Goal: Information Seeking & Learning: Check status

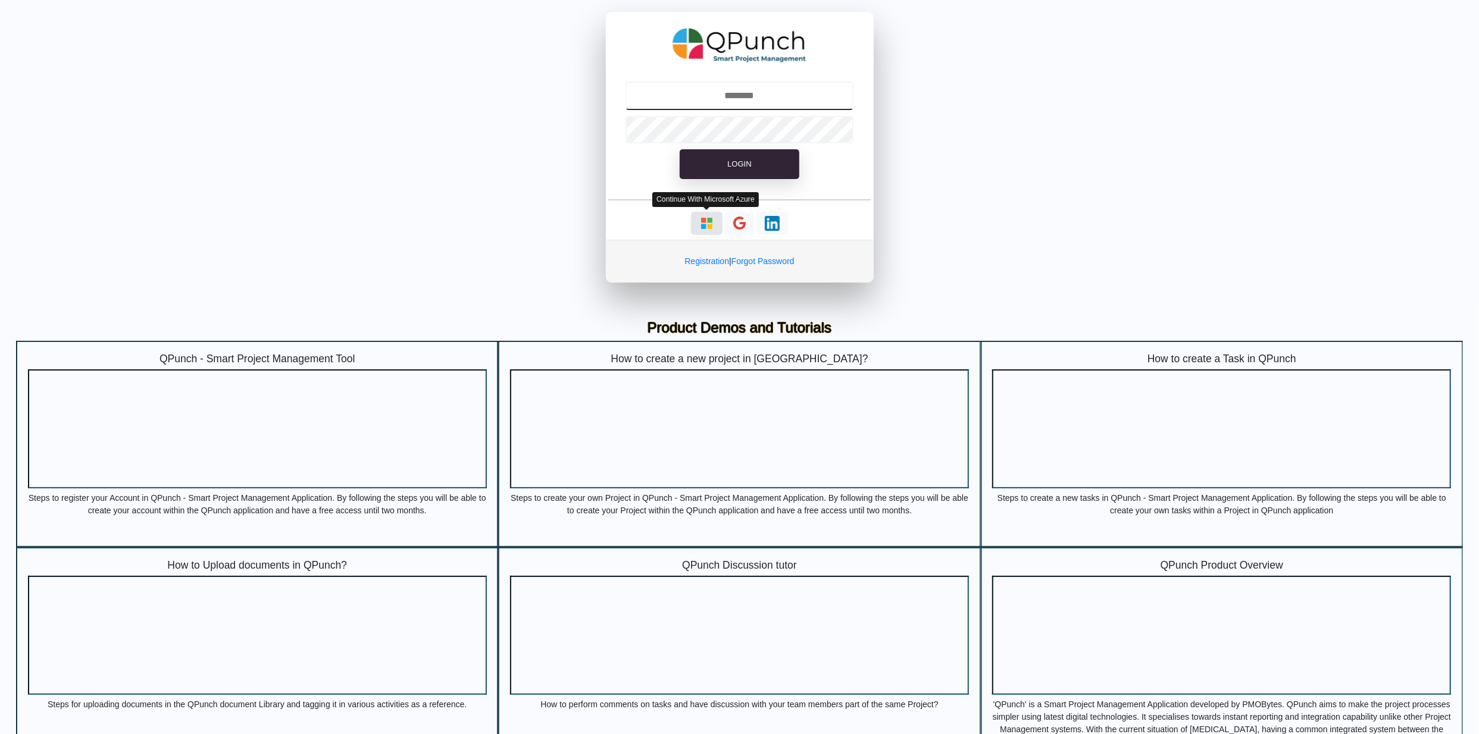
type input "**********"
click at [709, 222] on img "button" at bounding box center [706, 223] width 15 height 15
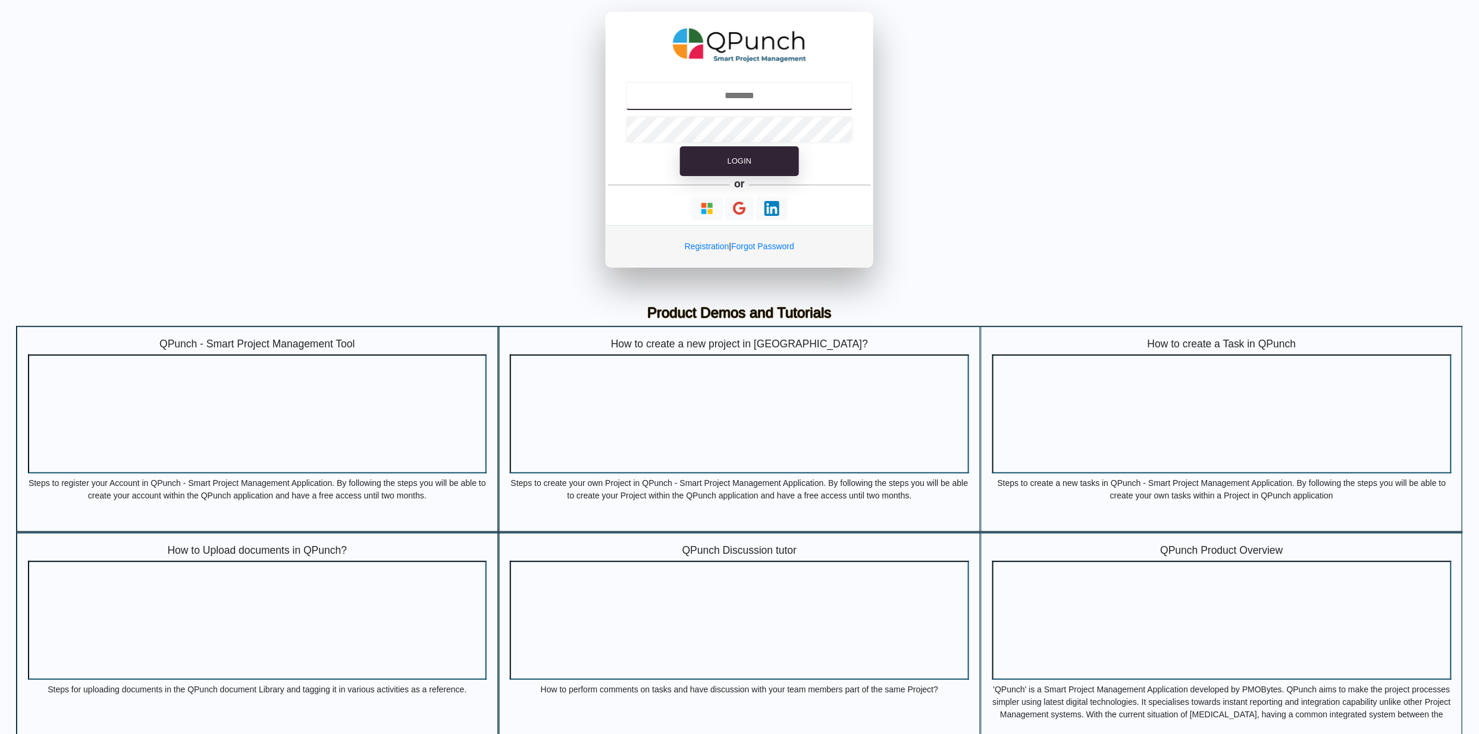
type input "**********"
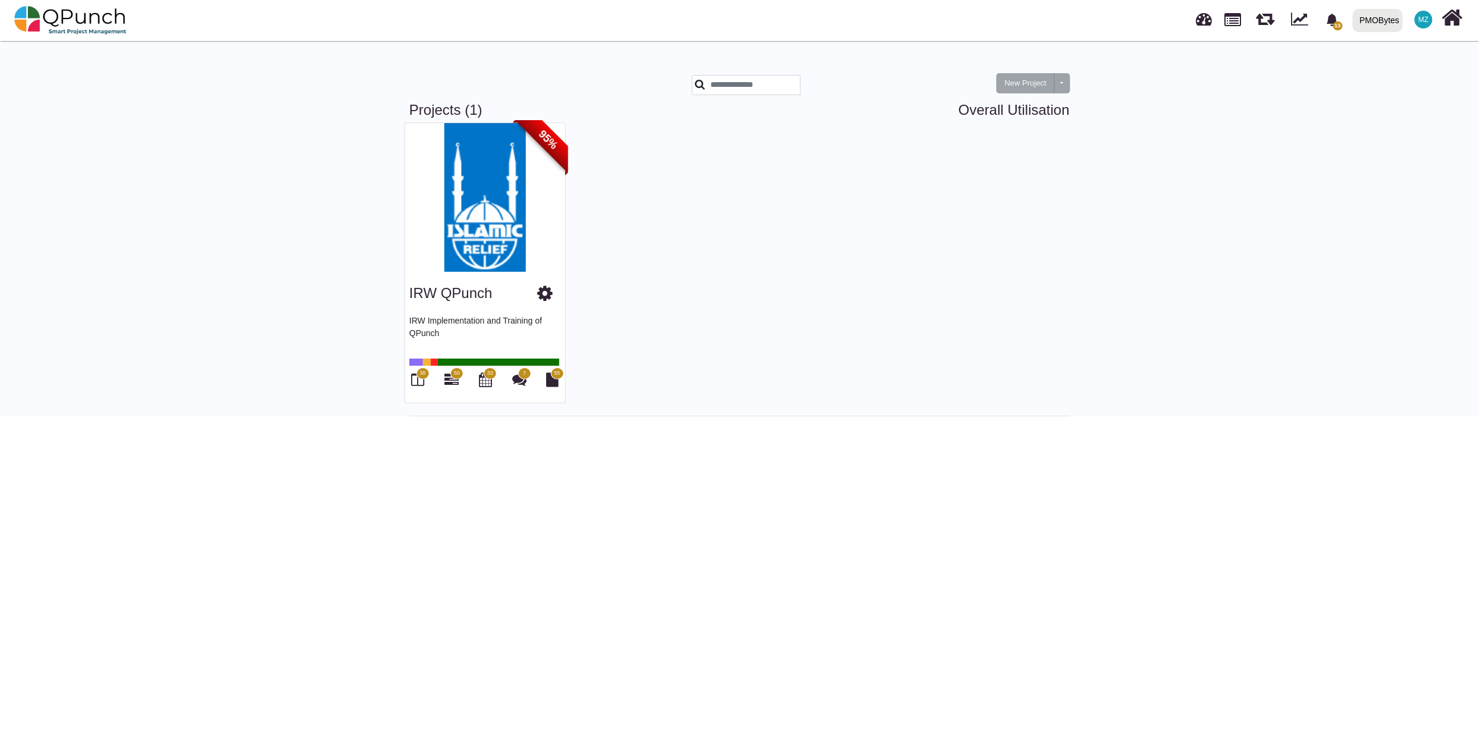
click at [1379, 24] on div "PMOBytes" at bounding box center [1380, 20] width 40 height 21
click at [1378, 51] on link "IRW" at bounding box center [1389, 54] width 82 height 17
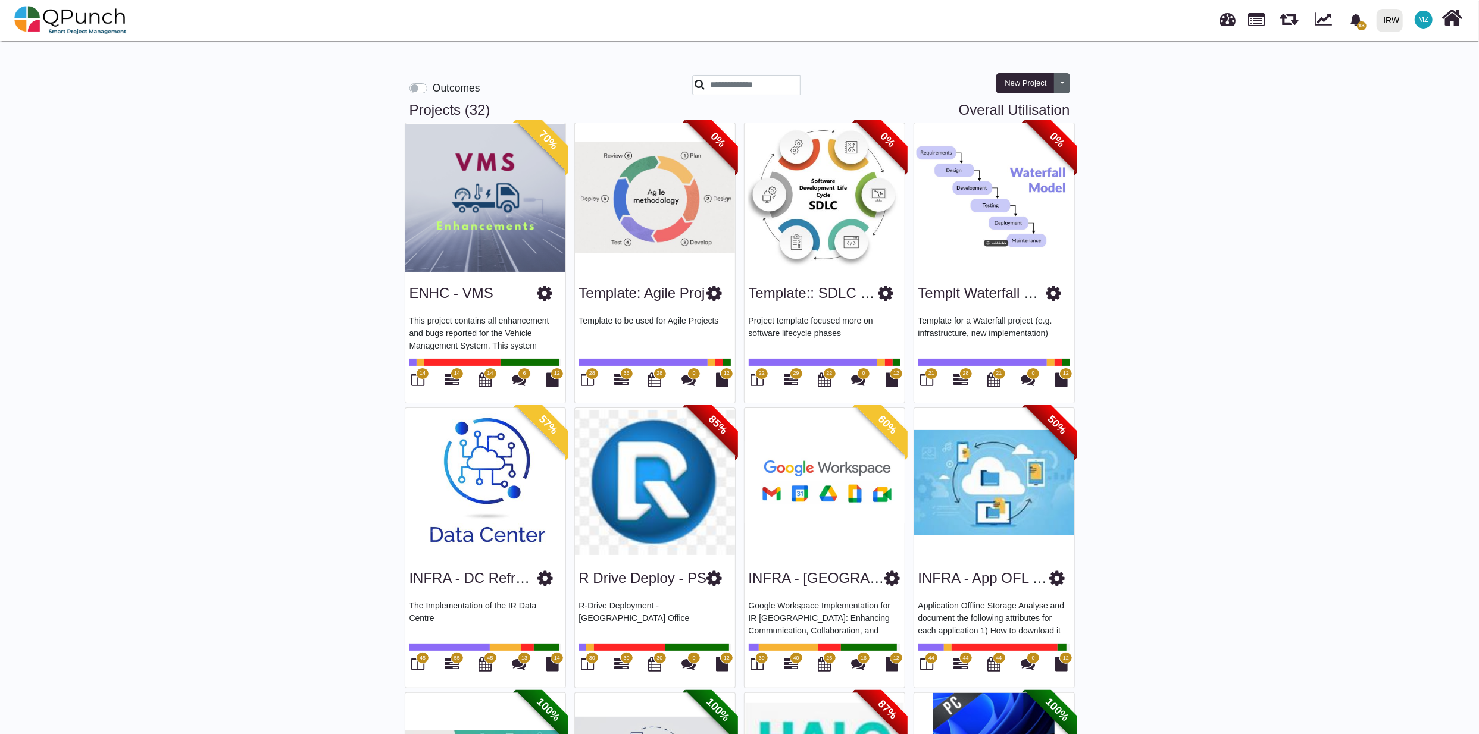
click at [1059, 82] on button "Toggle dropdown" at bounding box center [1062, 83] width 16 height 20
click at [433, 86] on label "Outcomes" at bounding box center [457, 87] width 48 height 15
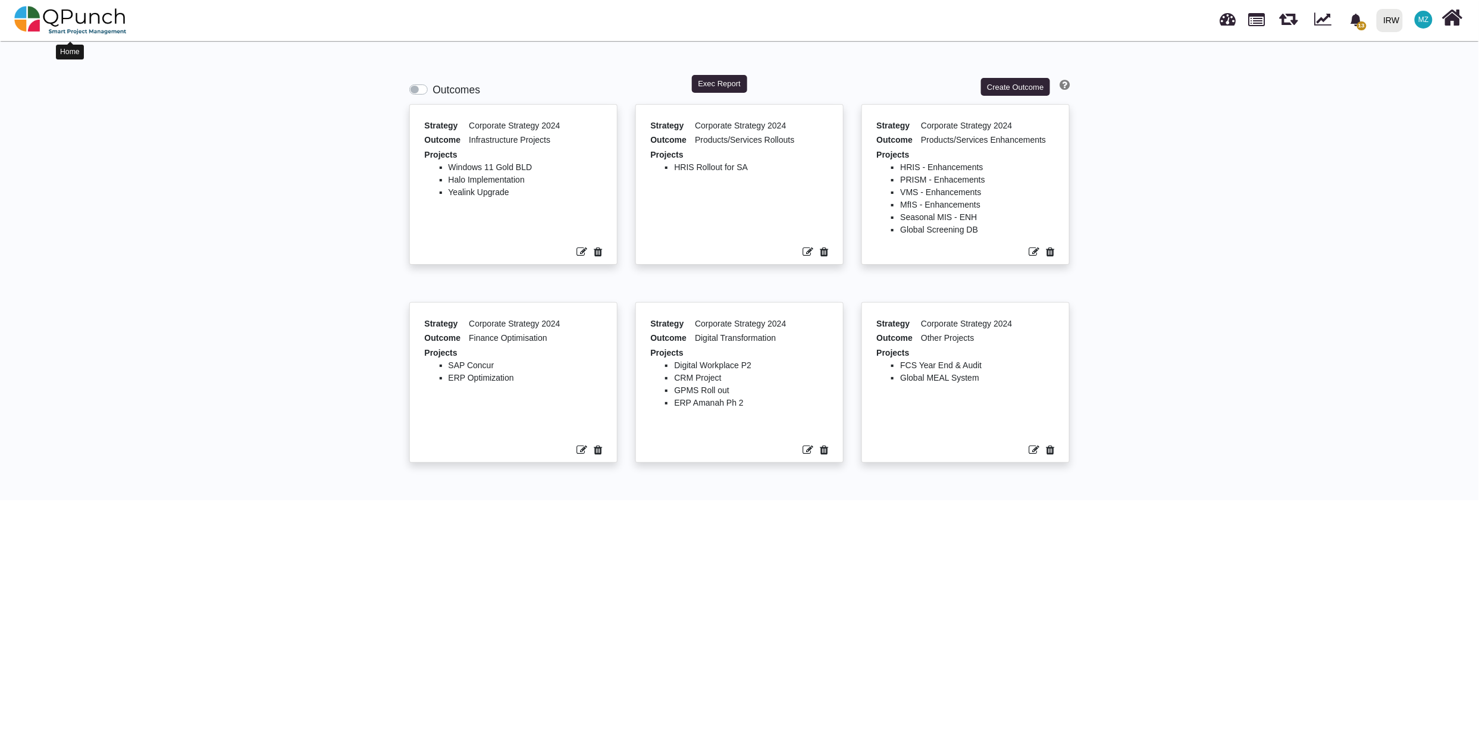
click at [55, 19] on img at bounding box center [70, 20] width 112 height 36
click at [70, 14] on img at bounding box center [70, 20] width 112 height 36
click at [433, 92] on label "Outcomes" at bounding box center [457, 89] width 48 height 15
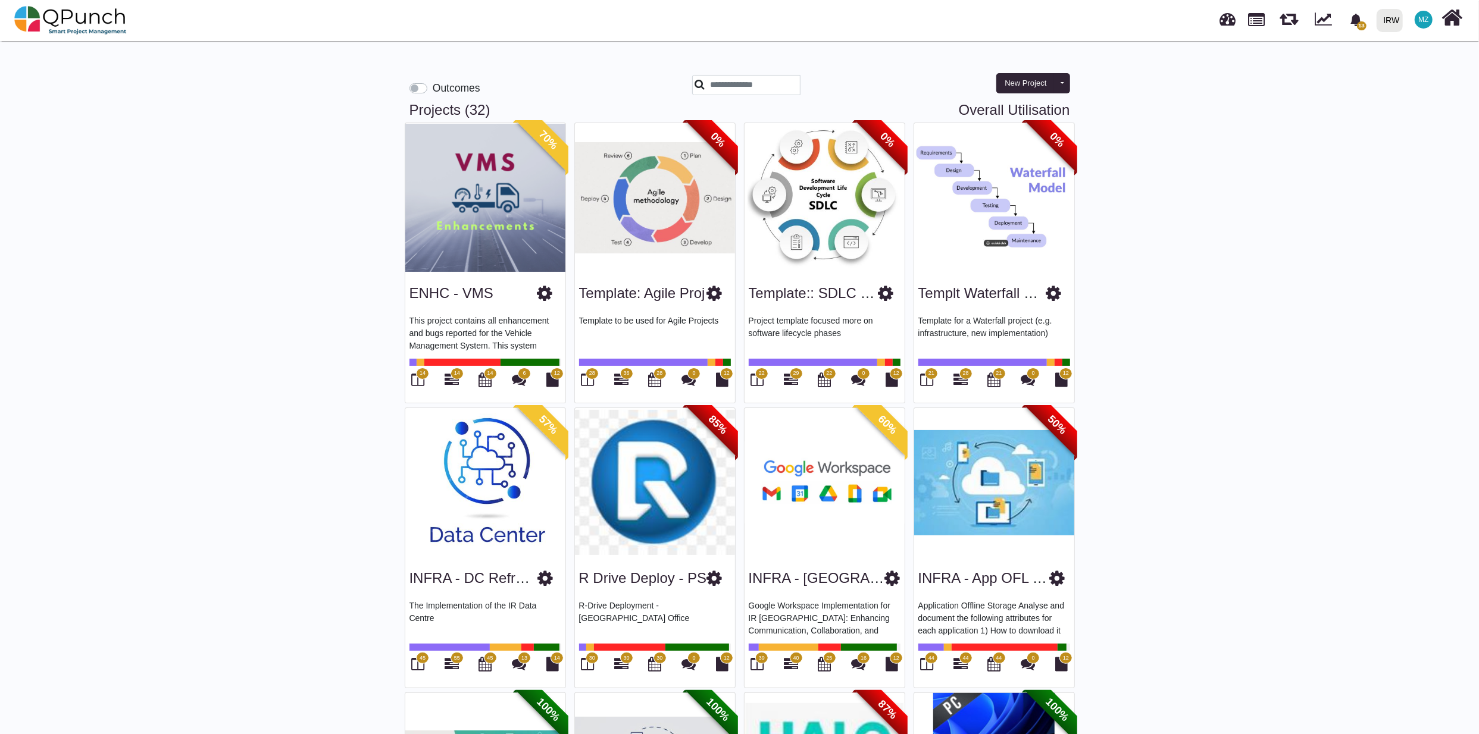
click at [1007, 227] on img at bounding box center [994, 197] width 160 height 149
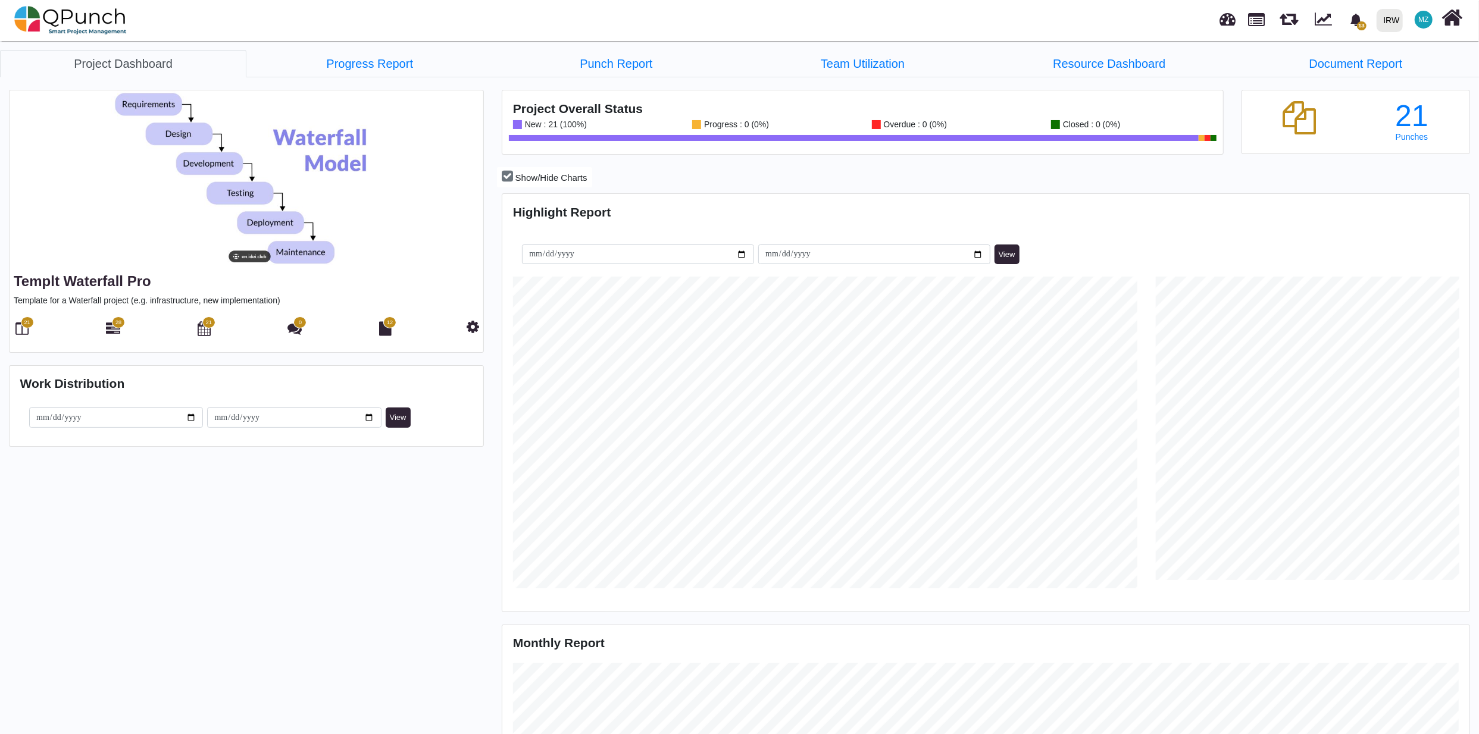
scroll to position [312, 321]
click at [357, 70] on link "Progress Report" at bounding box center [369, 63] width 246 height 27
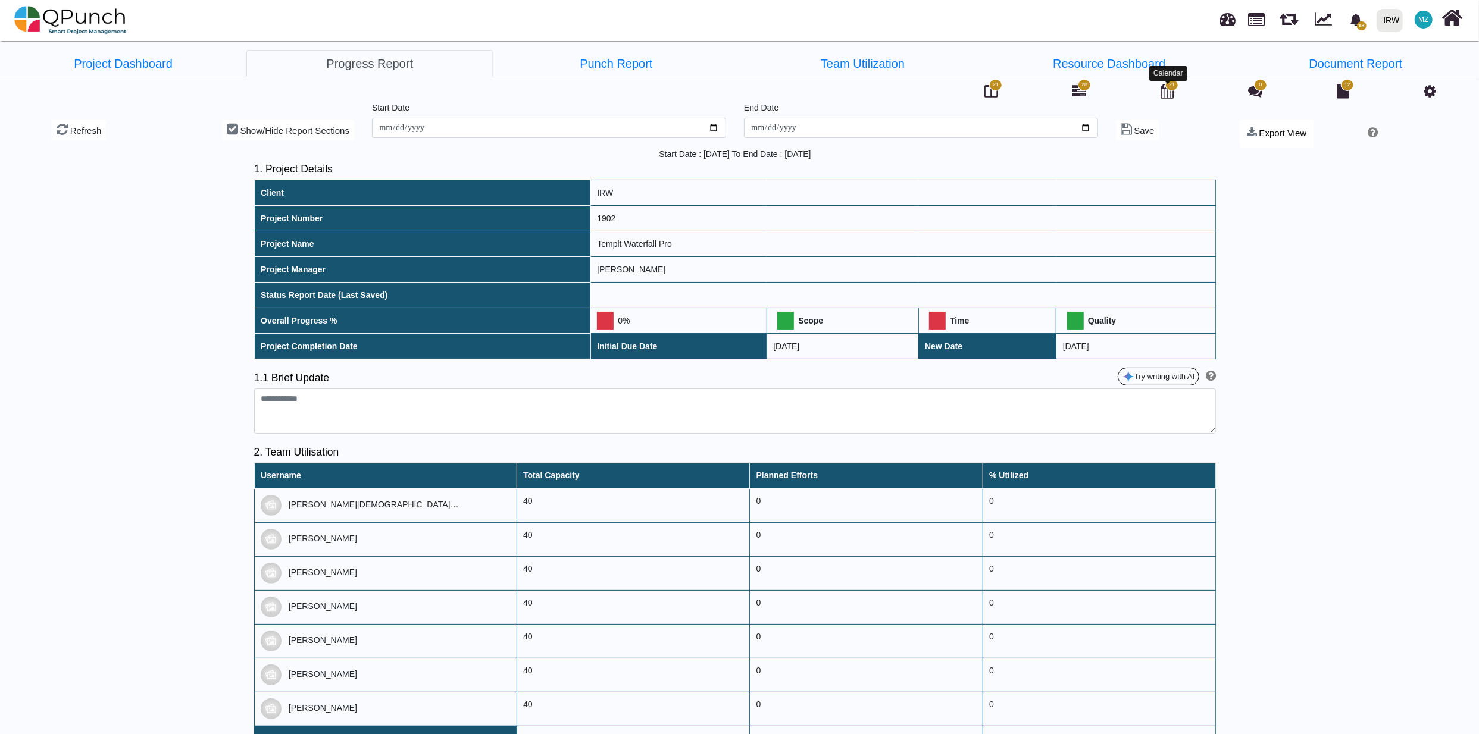
click at [1166, 95] on icon at bounding box center [1166, 91] width 13 height 14
select select "****"
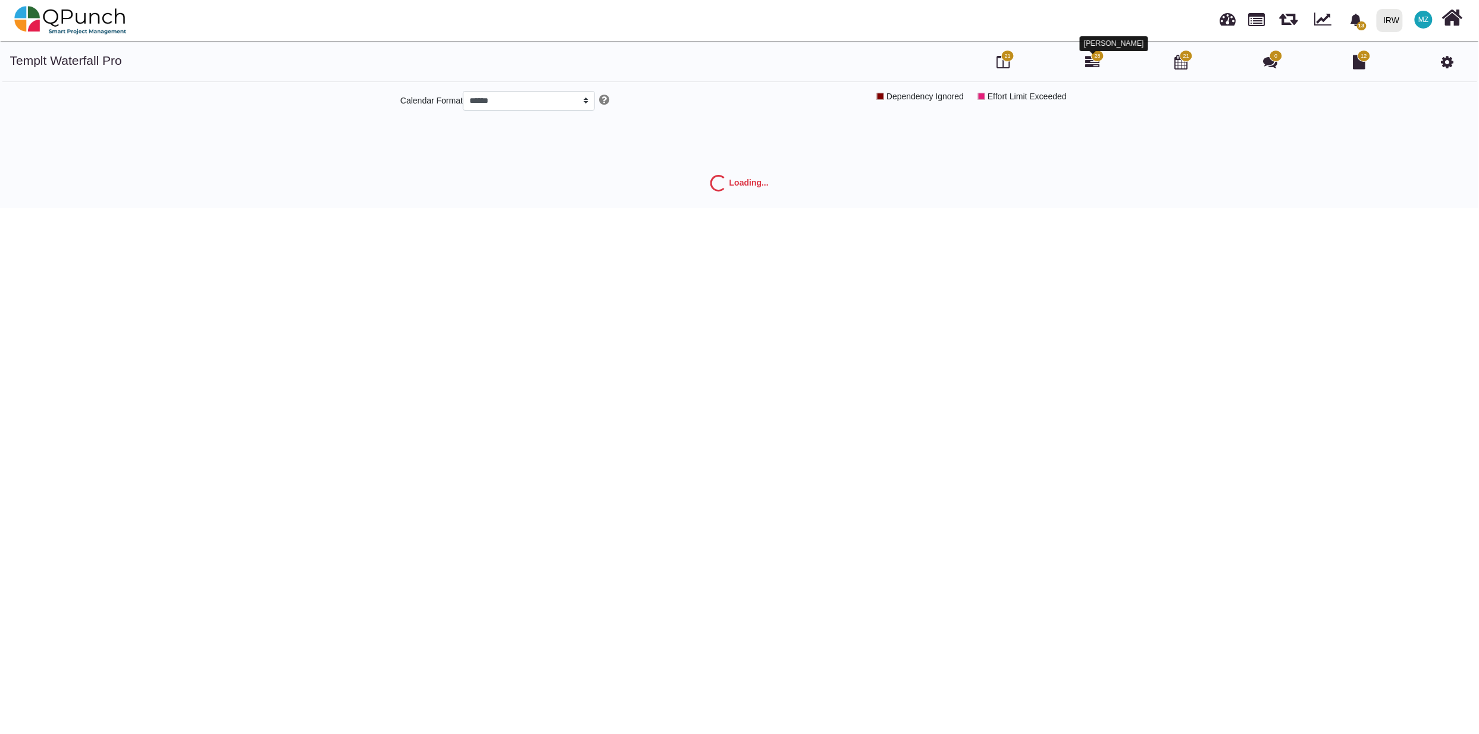
click at [1093, 62] on icon at bounding box center [1092, 62] width 14 height 14
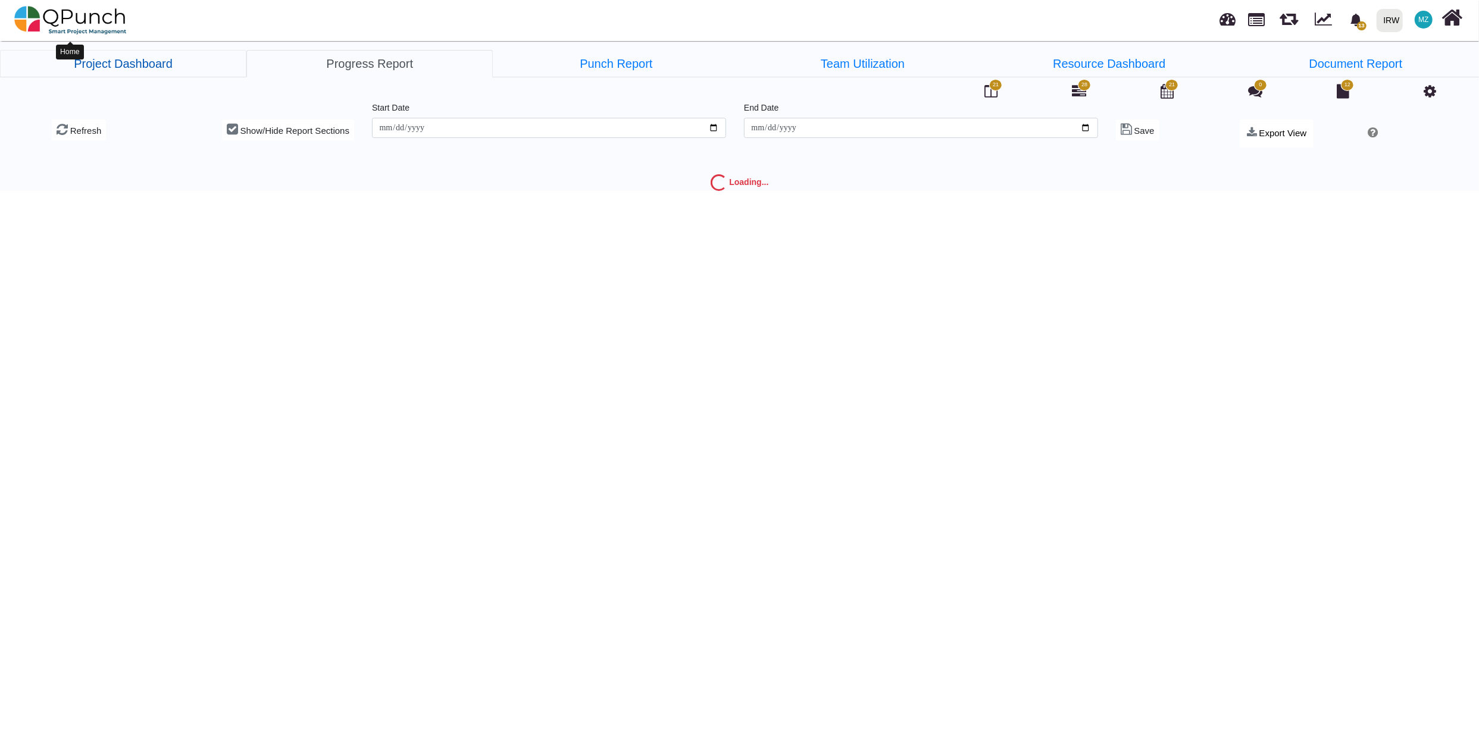
click at [76, 22] on img at bounding box center [70, 20] width 112 height 36
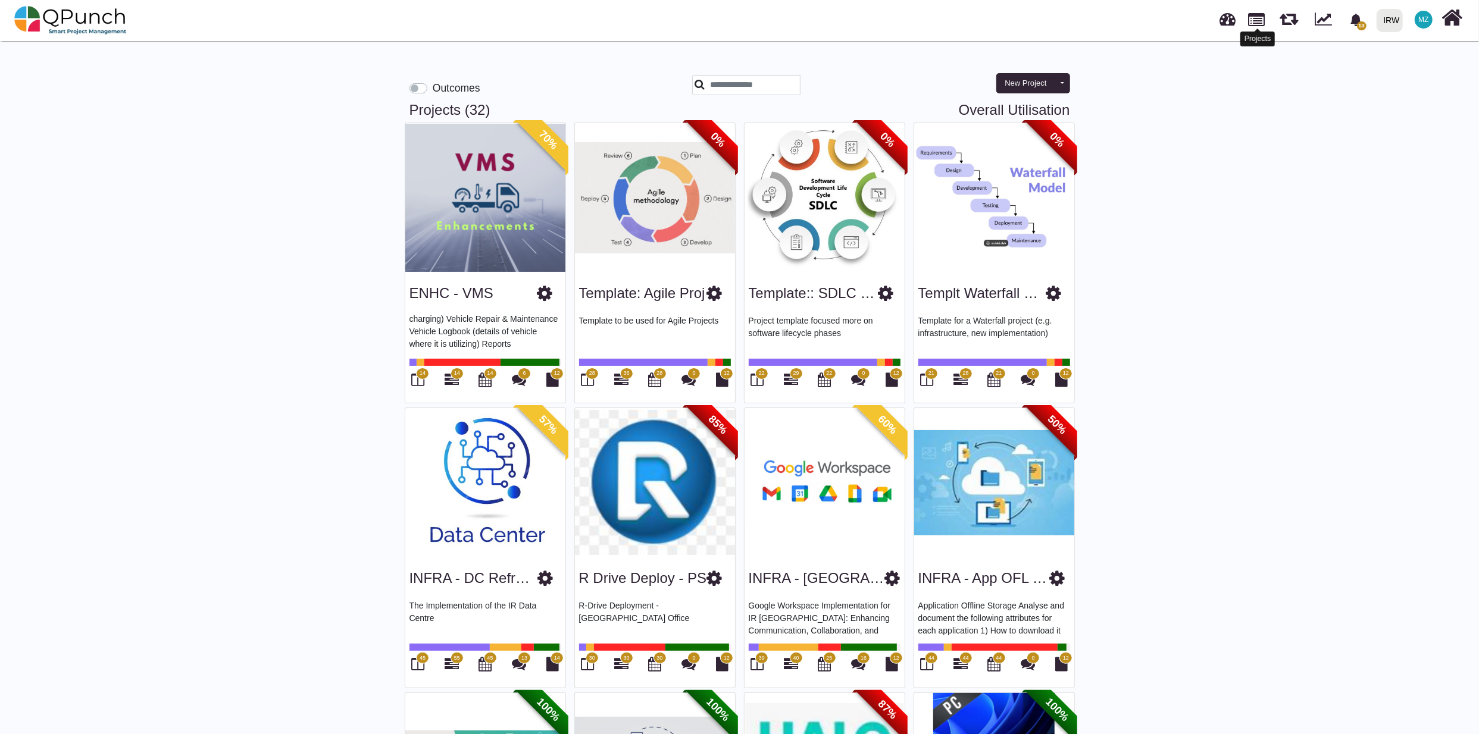
click at [1257, 15] on link at bounding box center [1256, 18] width 17 height 20
click at [1260, 20] on link at bounding box center [1256, 18] width 17 height 20
click at [1256, 17] on link at bounding box center [1256, 18] width 17 height 20
click at [1255, 24] on link at bounding box center [1256, 18] width 17 height 20
click at [1326, 20] on link at bounding box center [1322, 17] width 17 height 18
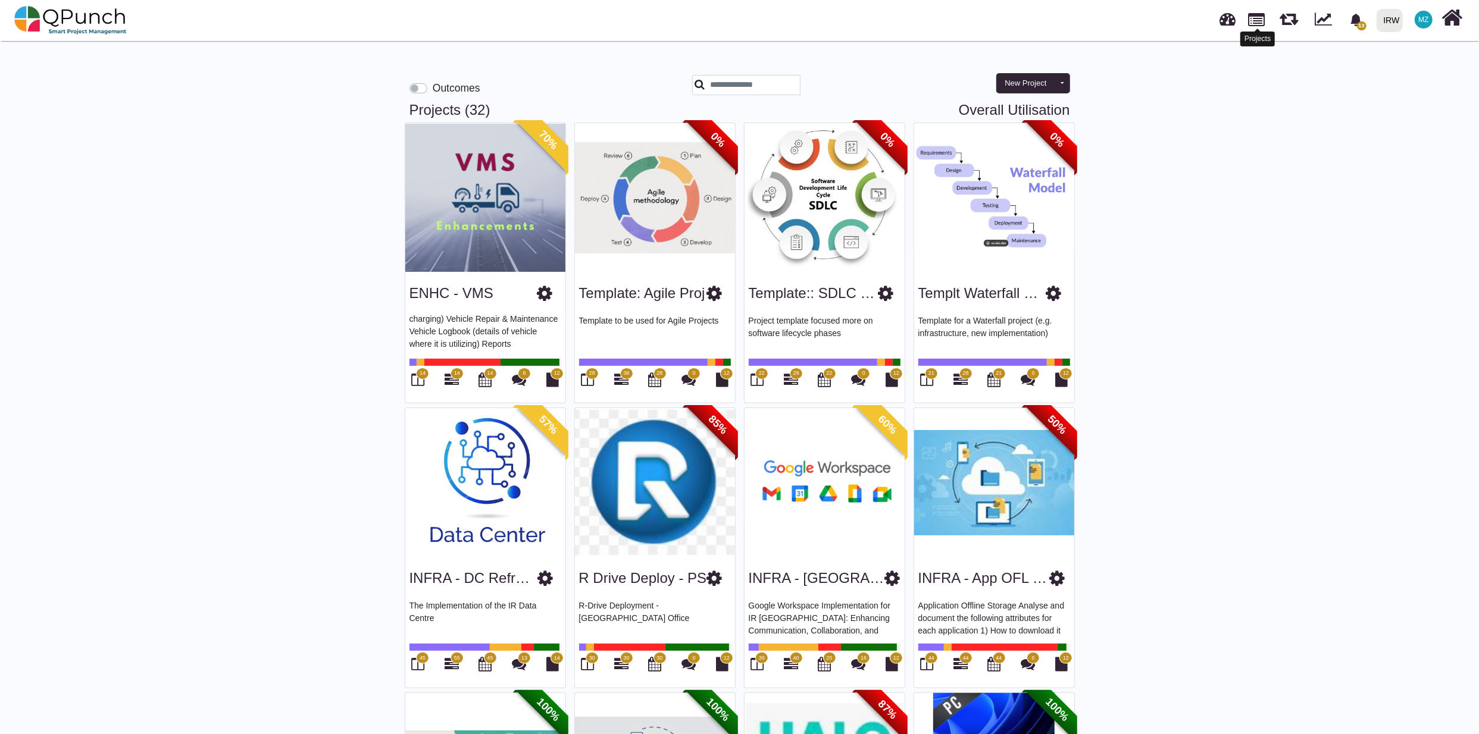
click at [1257, 18] on link at bounding box center [1256, 18] width 17 height 20
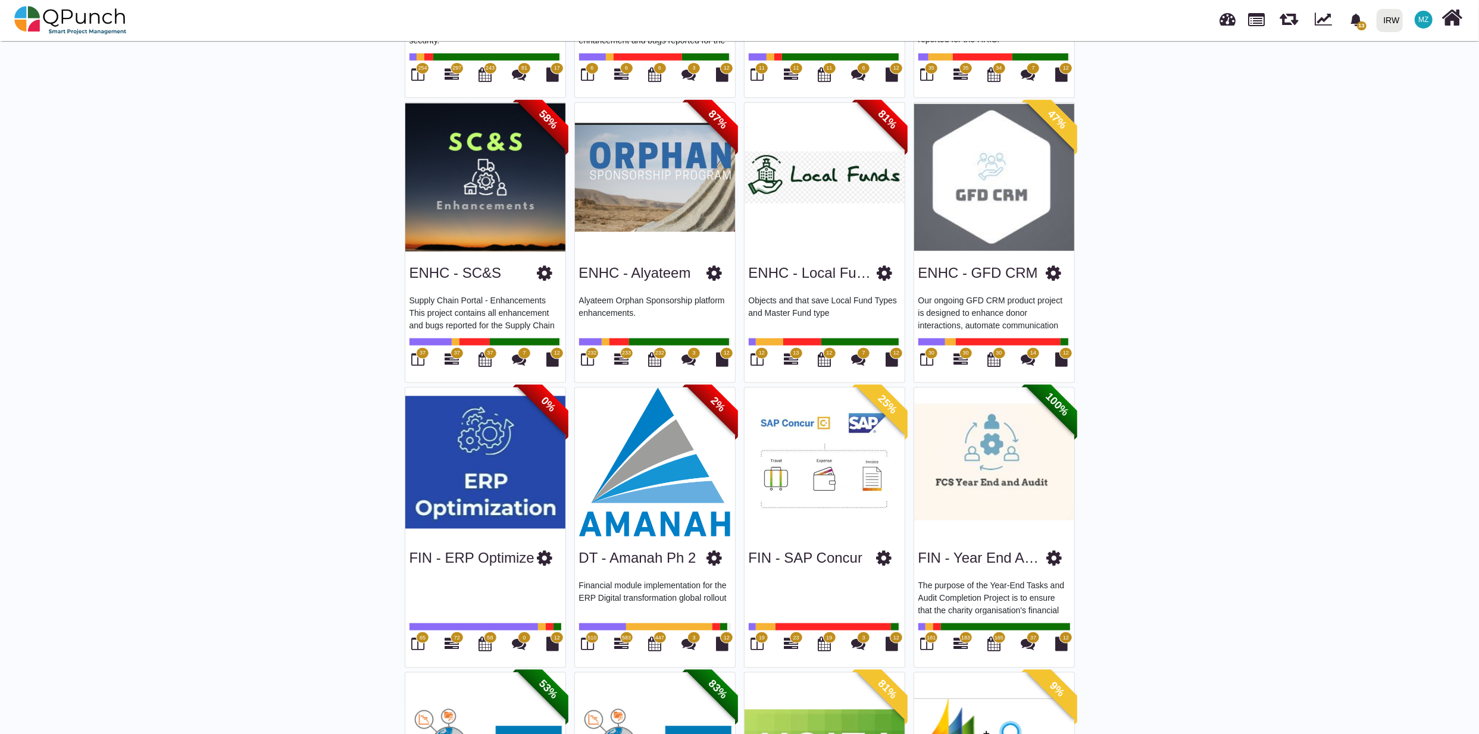
scroll to position [1208, 0]
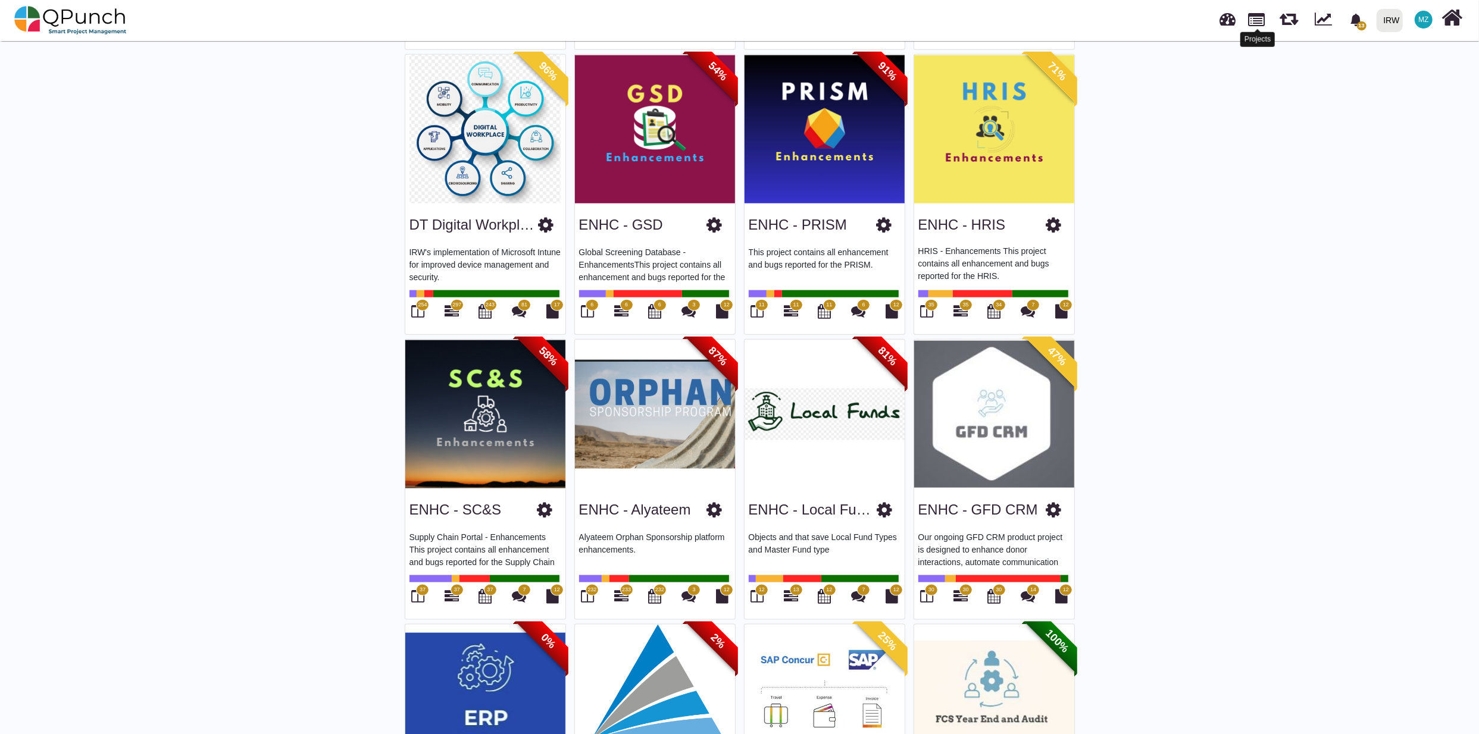
click at [1258, 21] on link at bounding box center [1256, 18] width 17 height 20
click at [1234, 21] on link at bounding box center [1228, 18] width 16 height 20
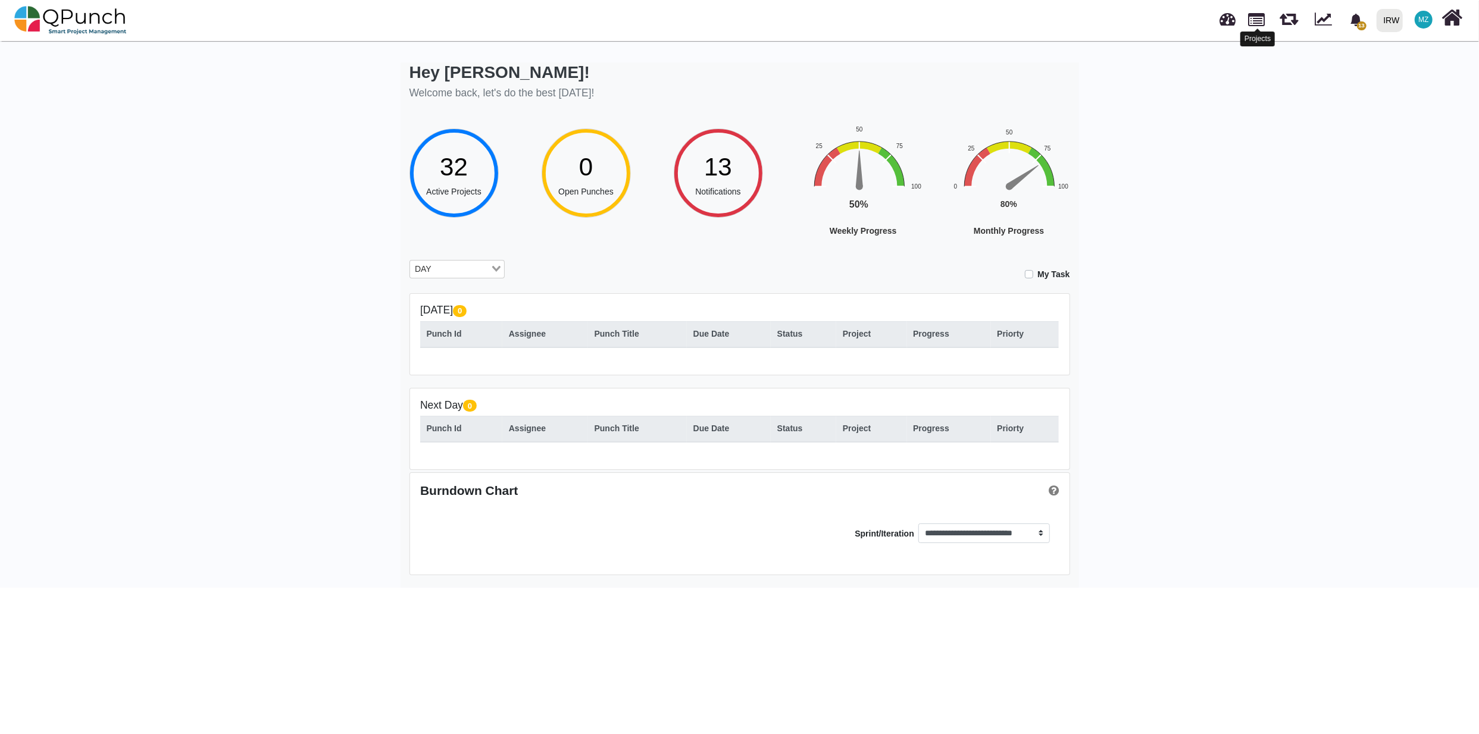
click at [1253, 23] on link at bounding box center [1256, 18] width 17 height 20
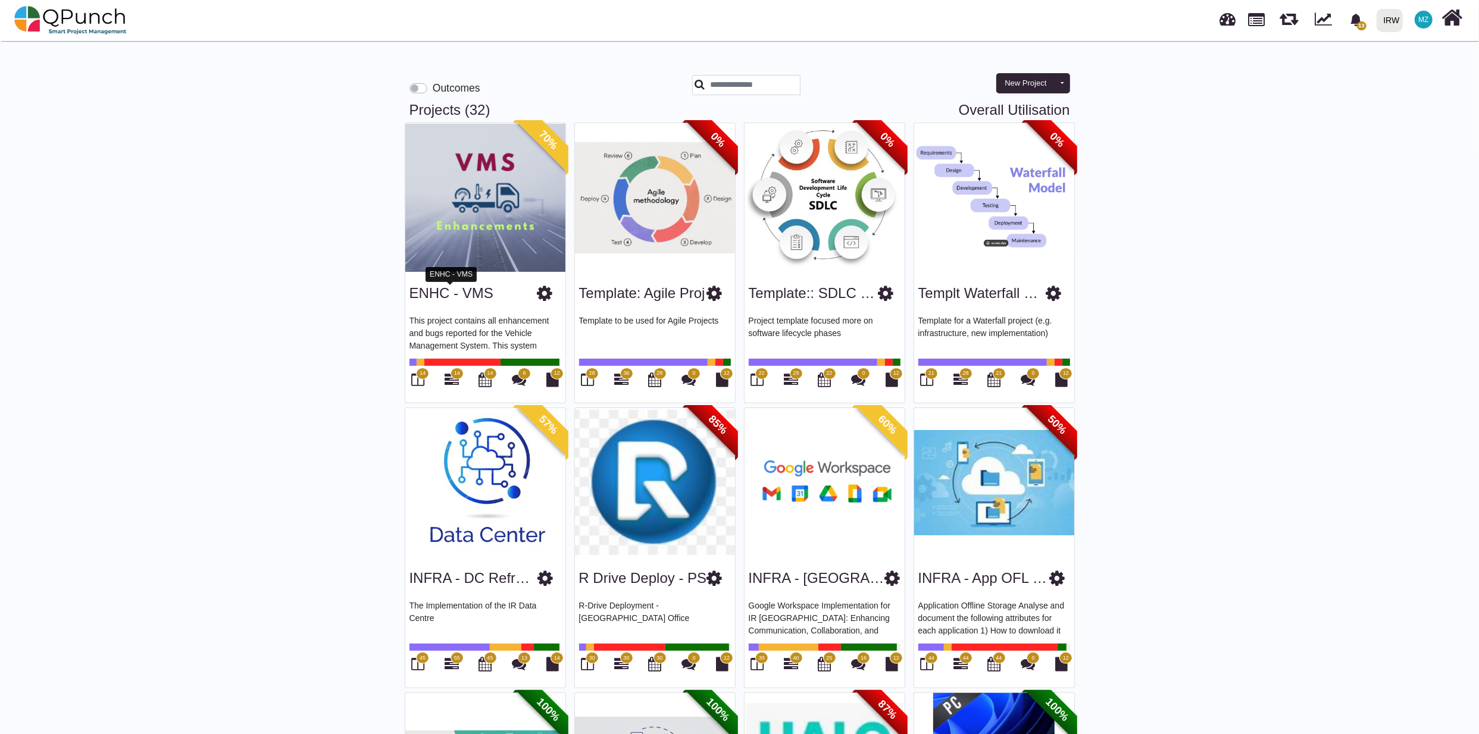
click at [449, 296] on link "ENHC - VMS" at bounding box center [451, 293] width 84 height 16
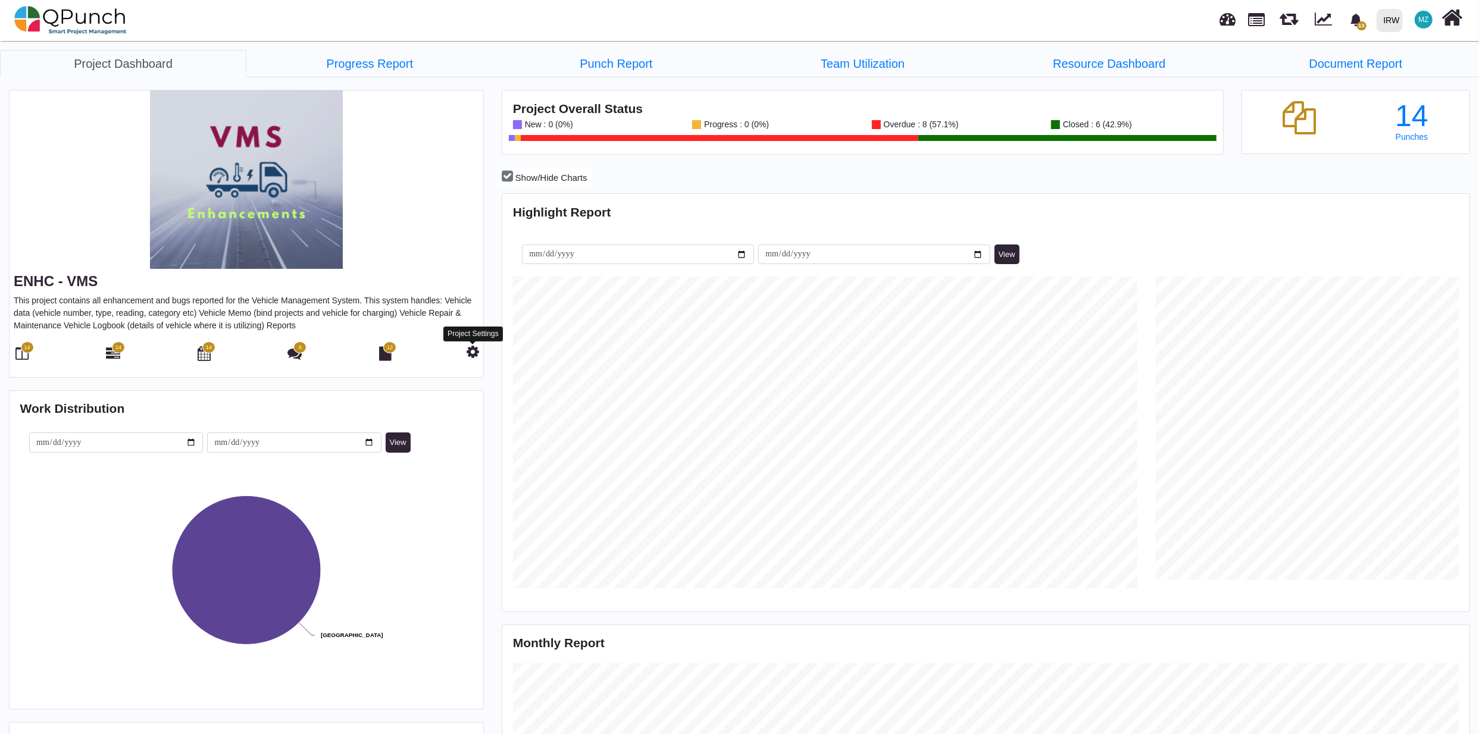
click at [477, 349] on icon at bounding box center [473, 352] width 12 height 14
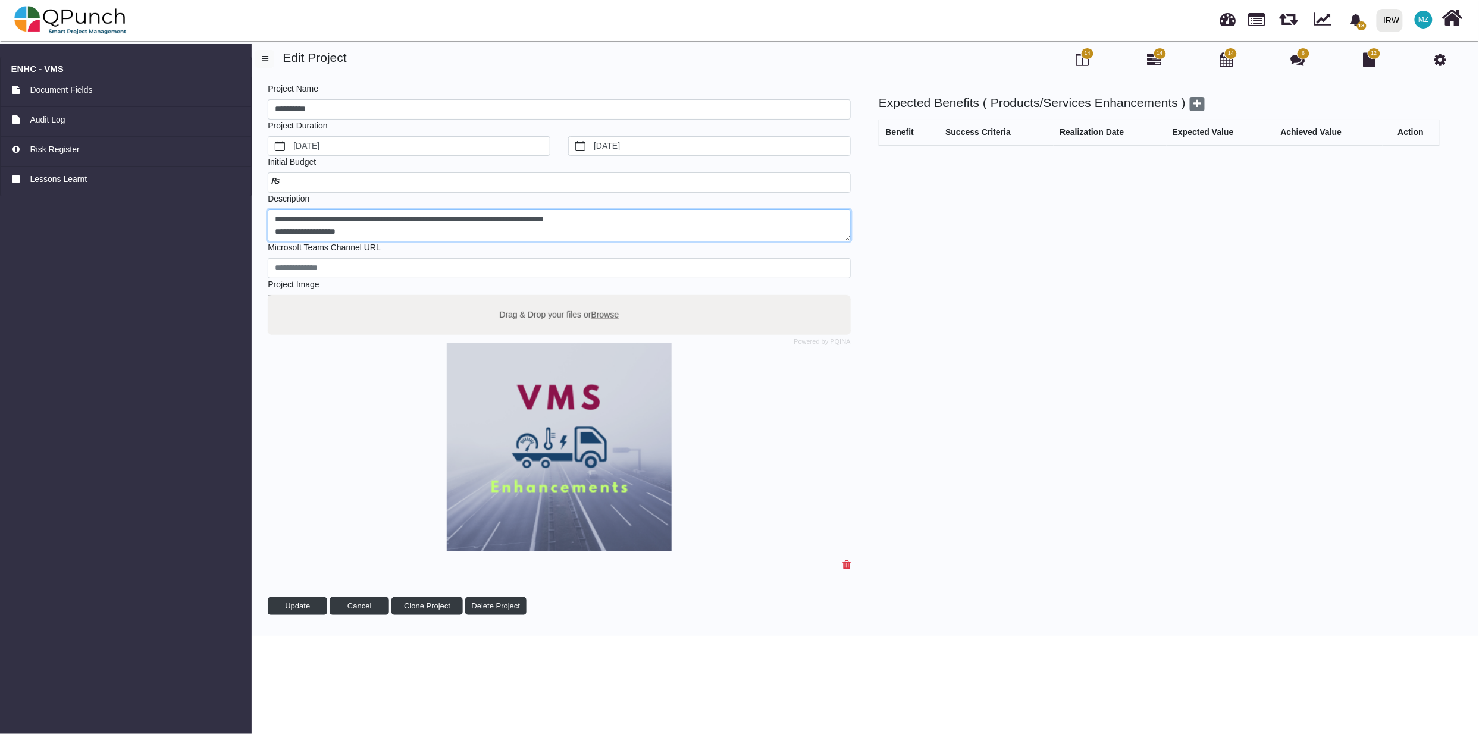
click at [360, 233] on textarea "**********" at bounding box center [559, 225] width 583 height 33
click at [287, 183] on span at bounding box center [284, 182] width 18 height 10
click at [386, 184] on input "number" at bounding box center [559, 183] width 583 height 20
click at [324, 265] on input "url" at bounding box center [559, 269] width 583 height 20
click at [93, 142] on link "Risk Register" at bounding box center [126, 152] width 252 height 30
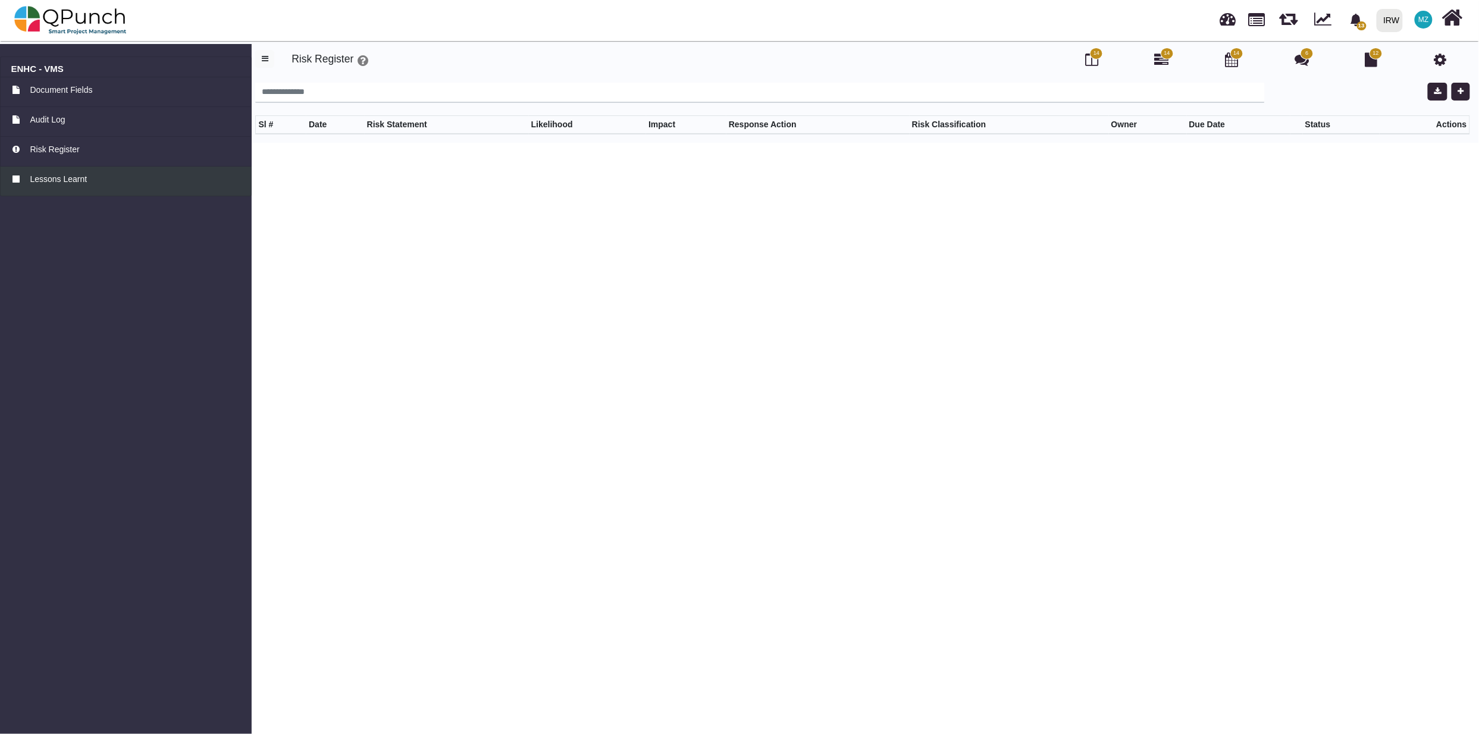
click at [62, 181] on span "Lessons Learnt" at bounding box center [58, 179] width 57 height 12
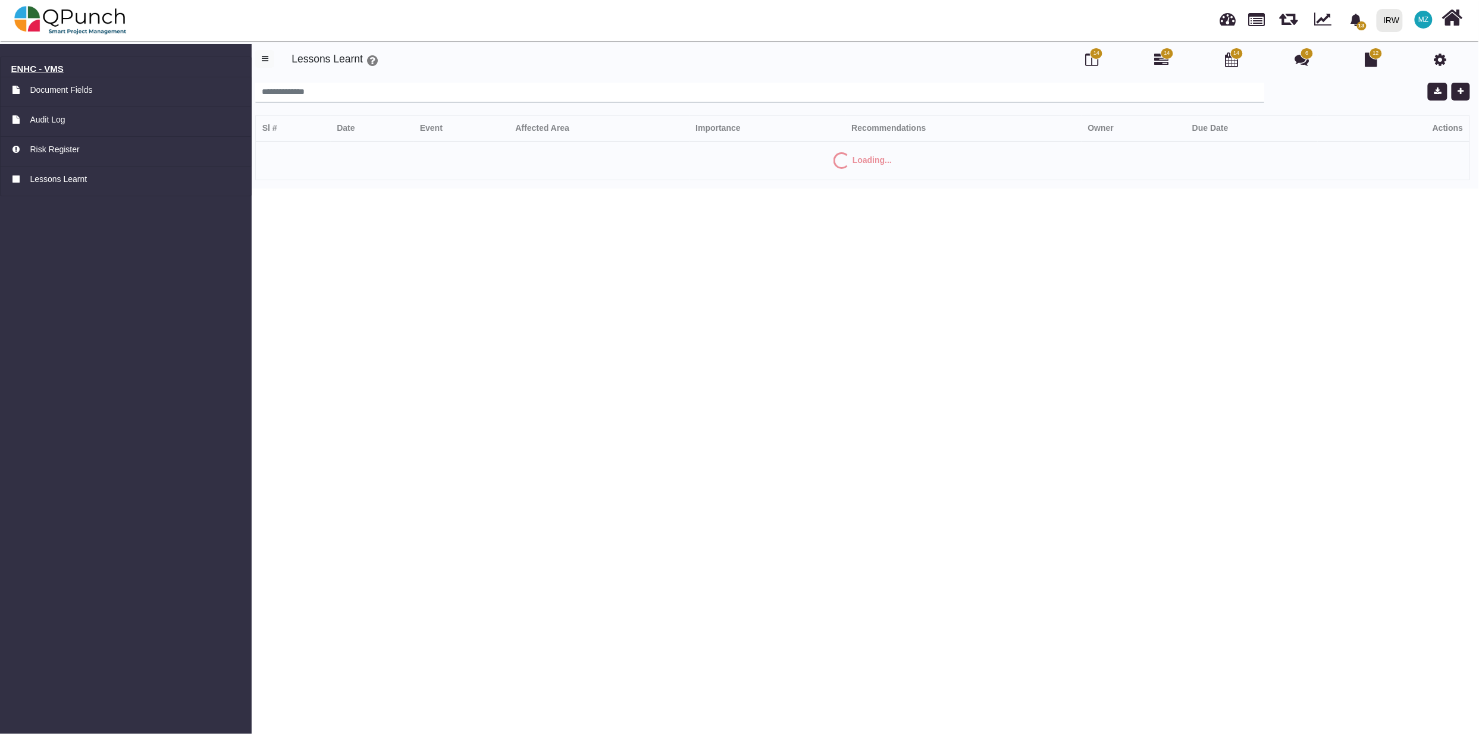
click at [44, 67] on h6 "ENHC - VMS" at bounding box center [126, 69] width 230 height 11
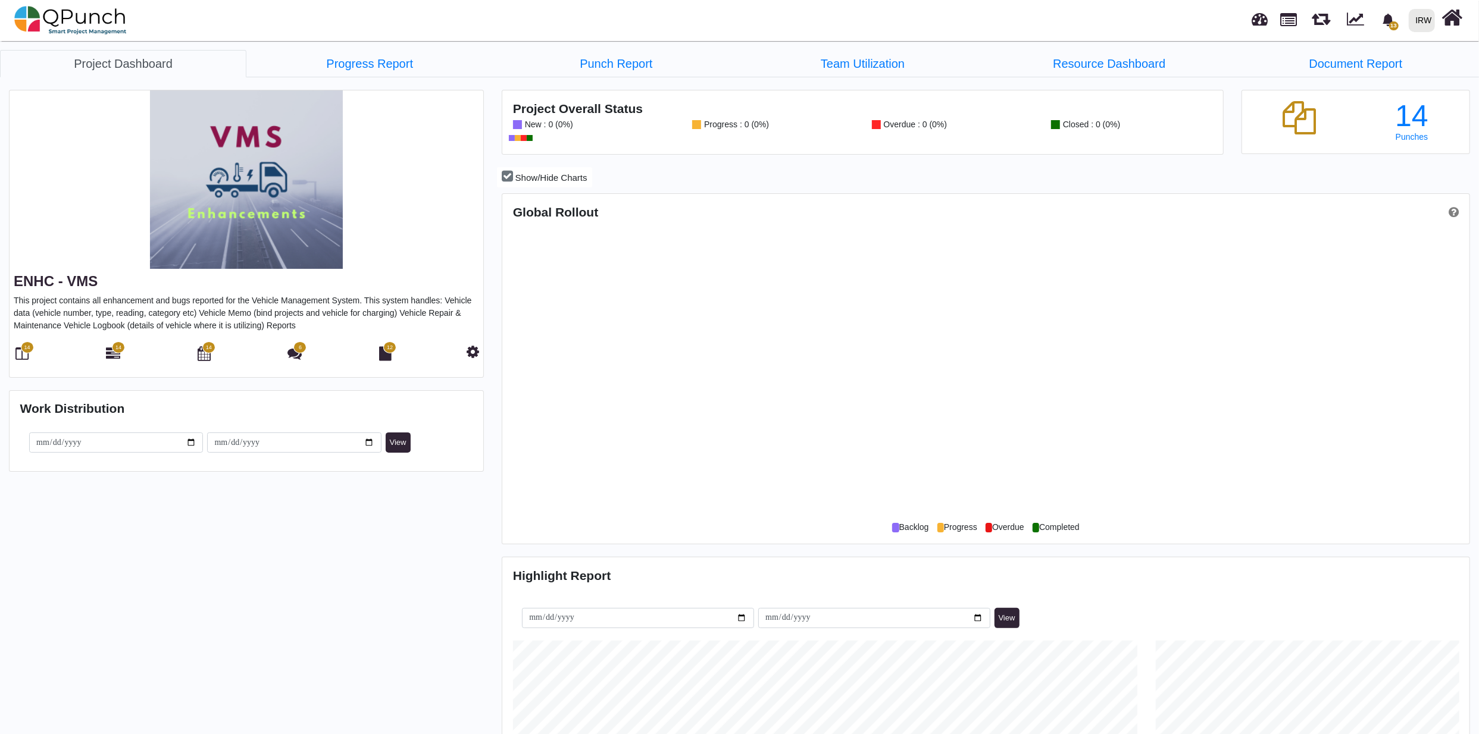
scroll to position [429, 964]
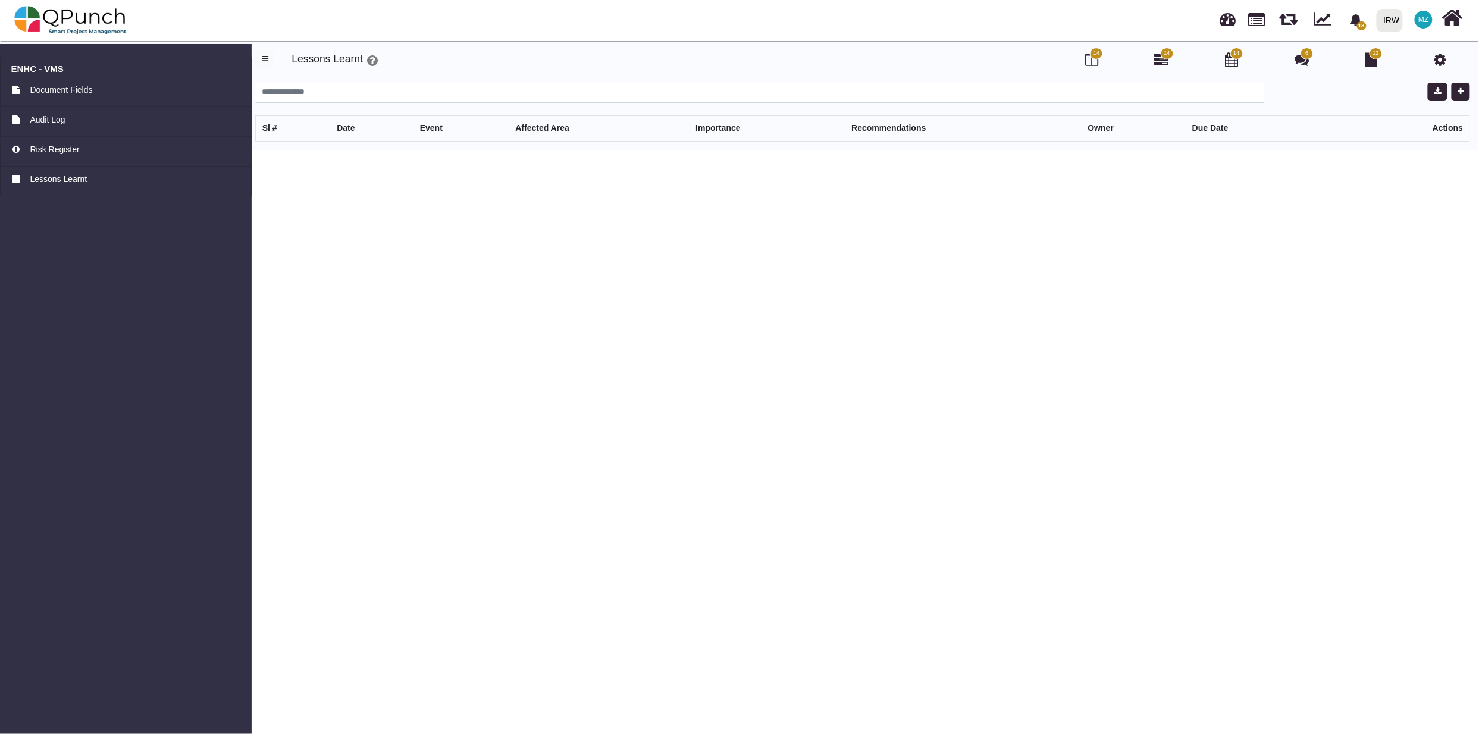
click at [86, 20] on img at bounding box center [70, 20] width 112 height 36
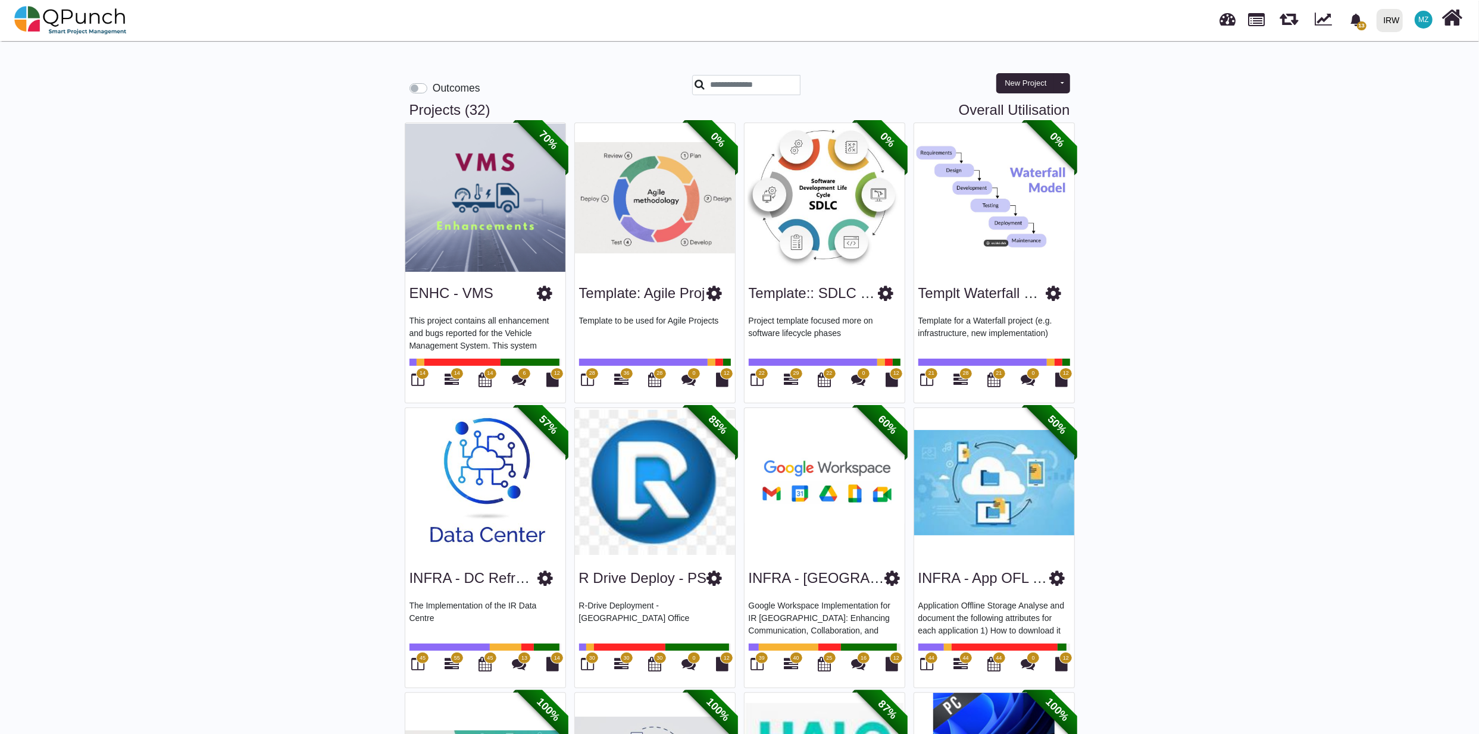
click at [1066, 86] on button "Toggle dropdown" at bounding box center [1062, 83] width 16 height 20
click at [1065, 79] on button "Toggle dropdown" at bounding box center [1062, 83] width 16 height 20
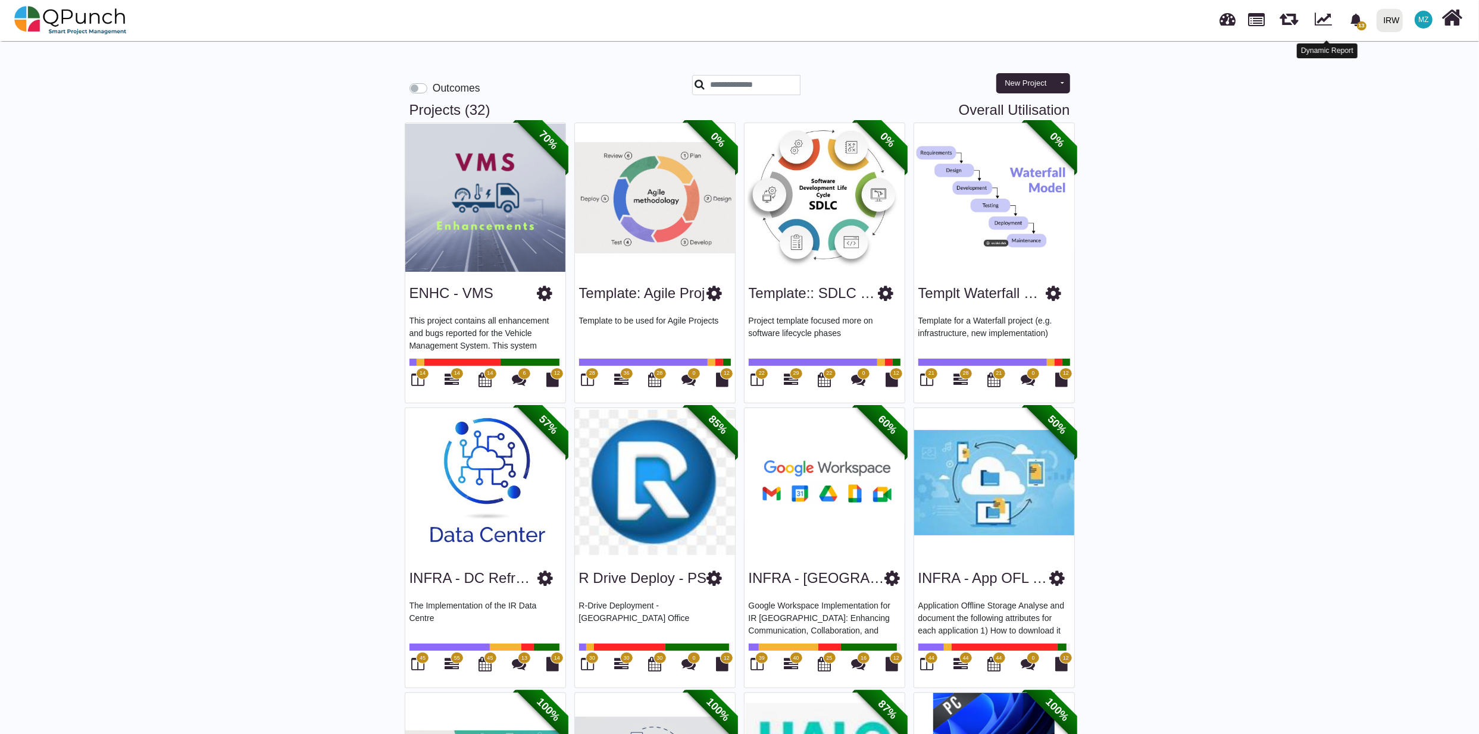
click at [1321, 15] on link at bounding box center [1322, 17] width 17 height 18
click at [1398, 22] on div "IRW" at bounding box center [1391, 20] width 16 height 21
click at [1408, 67] on link "PMOBytes" at bounding box center [1413, 70] width 82 height 17
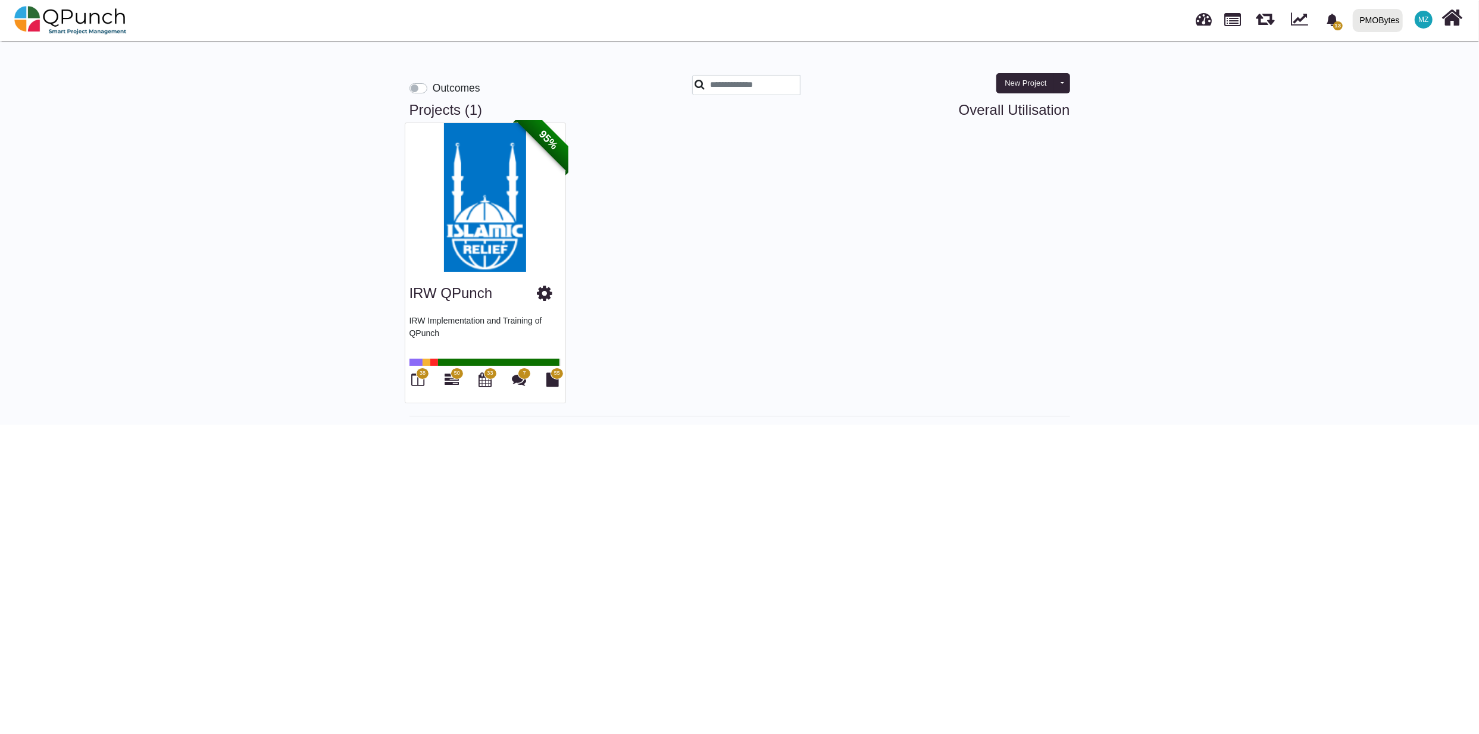
click at [433, 84] on label "Outcomes" at bounding box center [457, 87] width 48 height 15
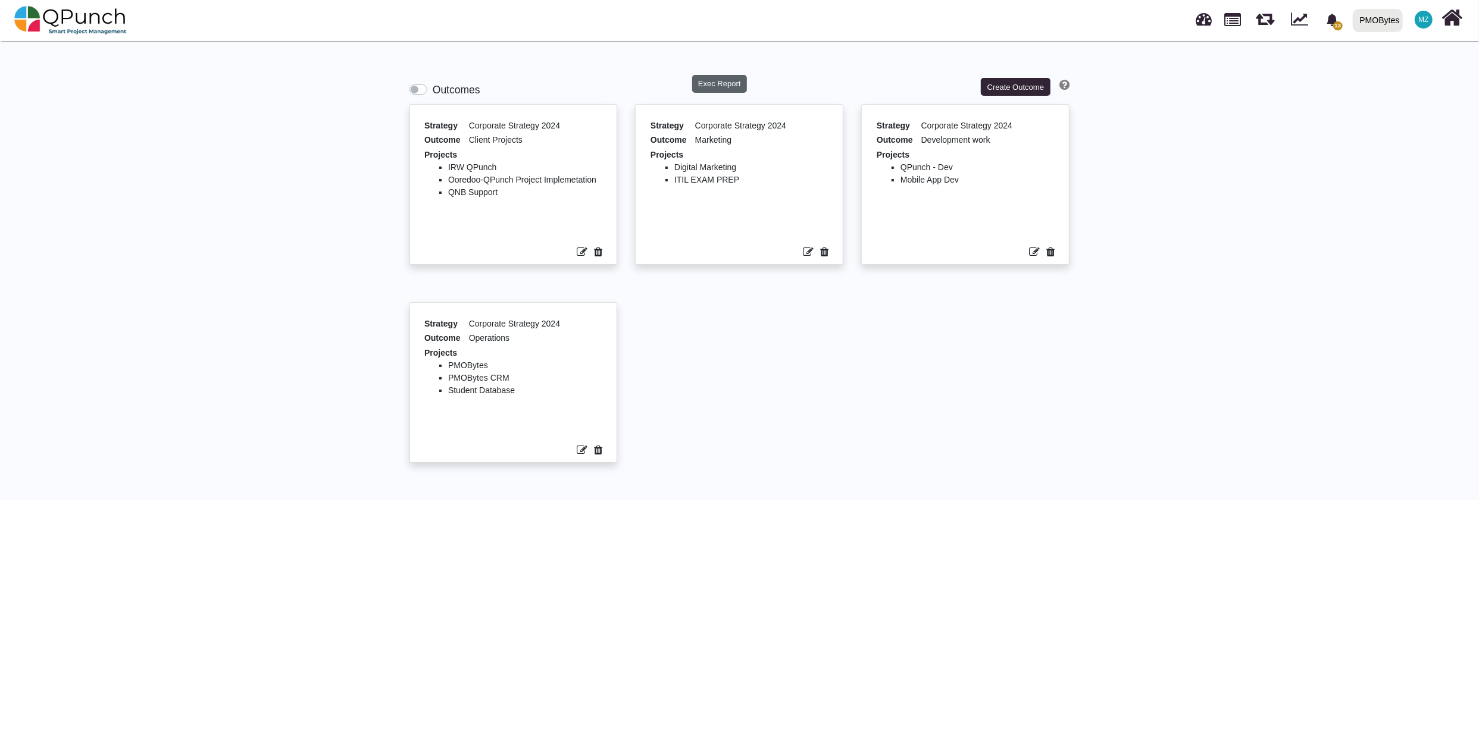
click at [728, 82] on button "Exec Report" at bounding box center [719, 84] width 55 height 18
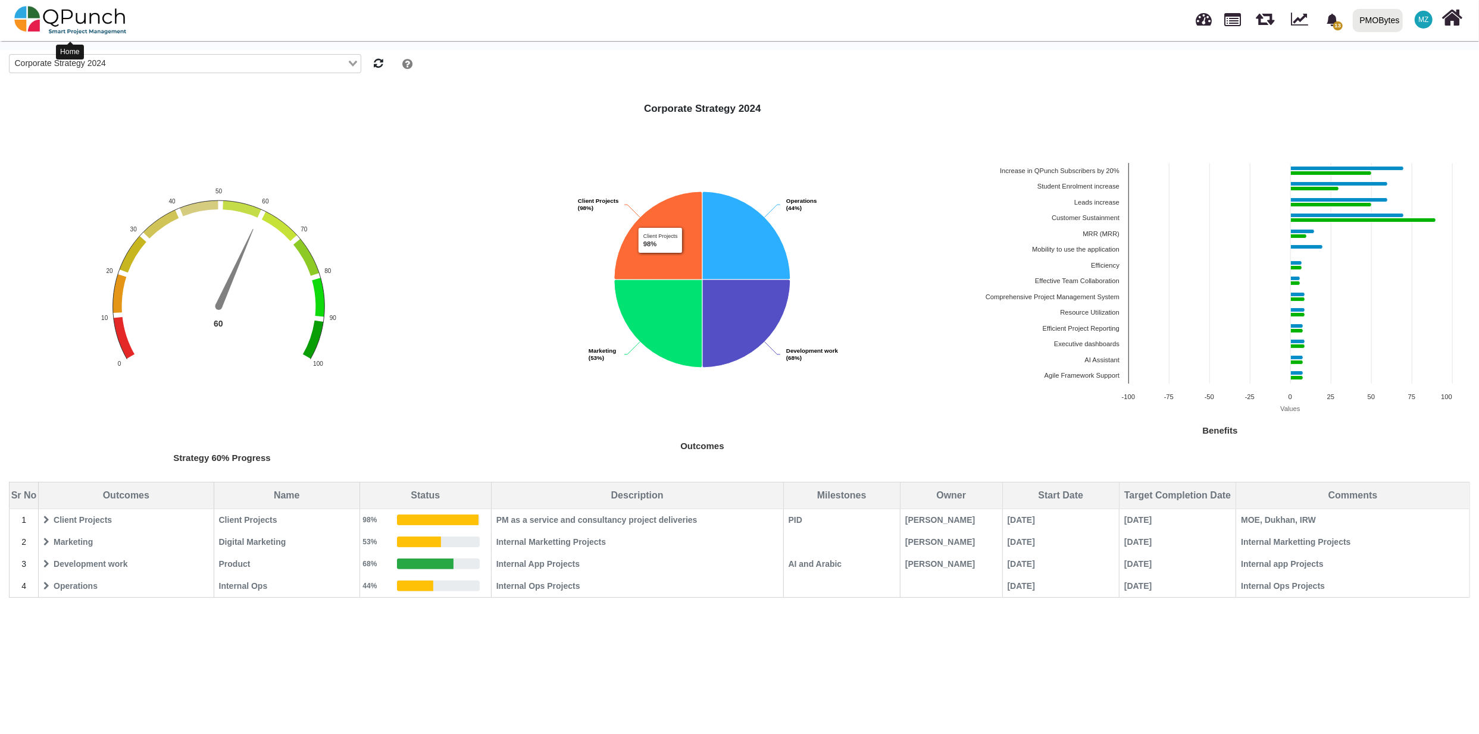
click at [86, 17] on img at bounding box center [70, 20] width 112 height 36
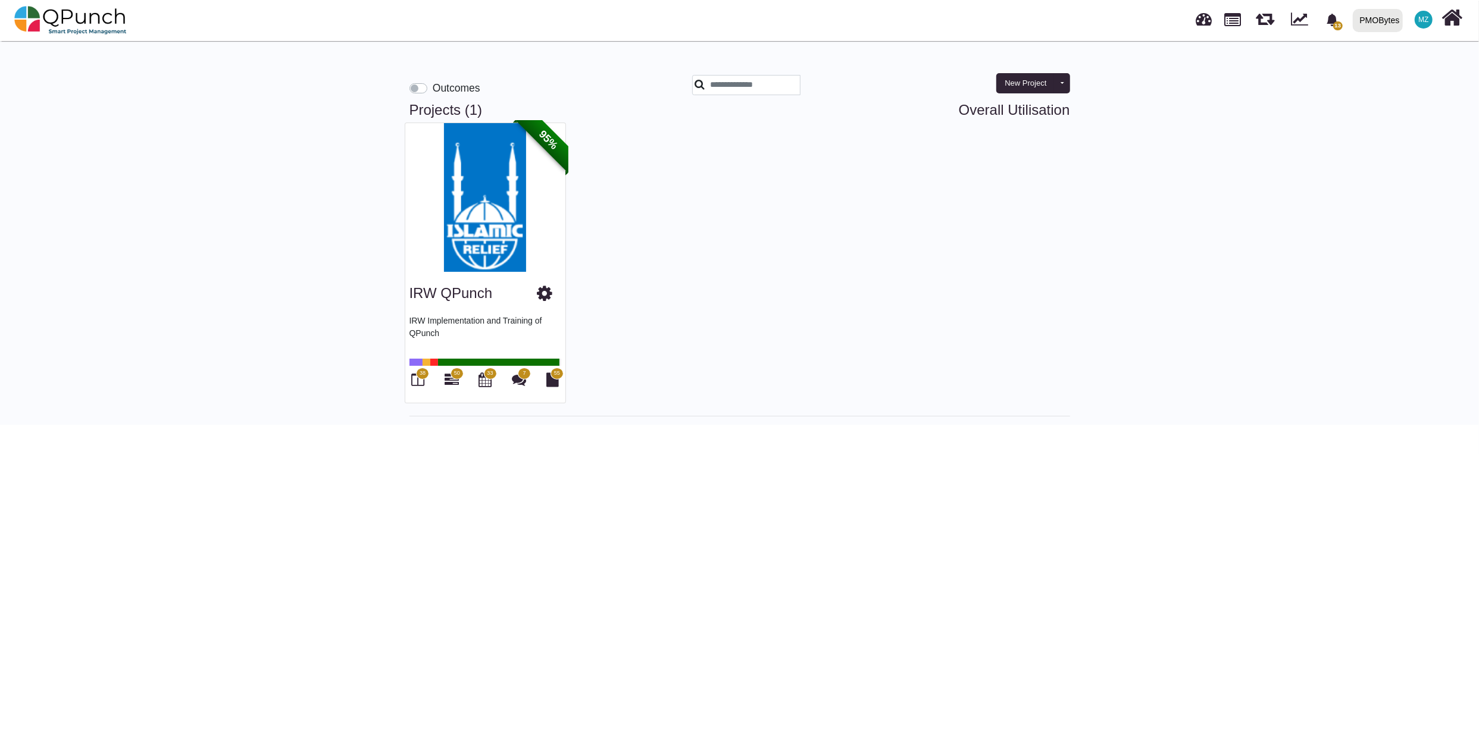
click at [1397, 17] on div "PMOBytes" at bounding box center [1380, 20] width 40 height 21
click at [1373, 48] on link "IRW" at bounding box center [1389, 54] width 82 height 17
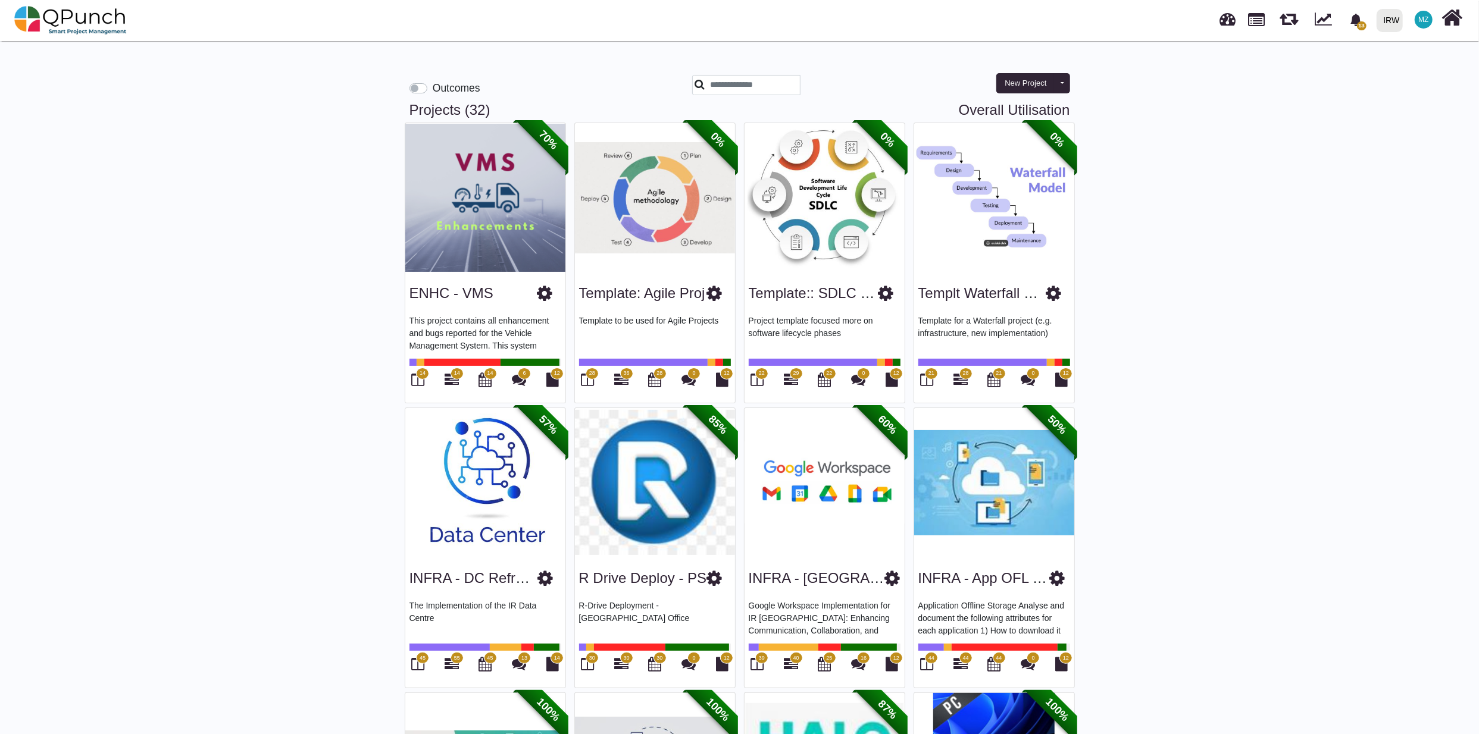
click at [433, 89] on label "Outcomes" at bounding box center [457, 87] width 48 height 15
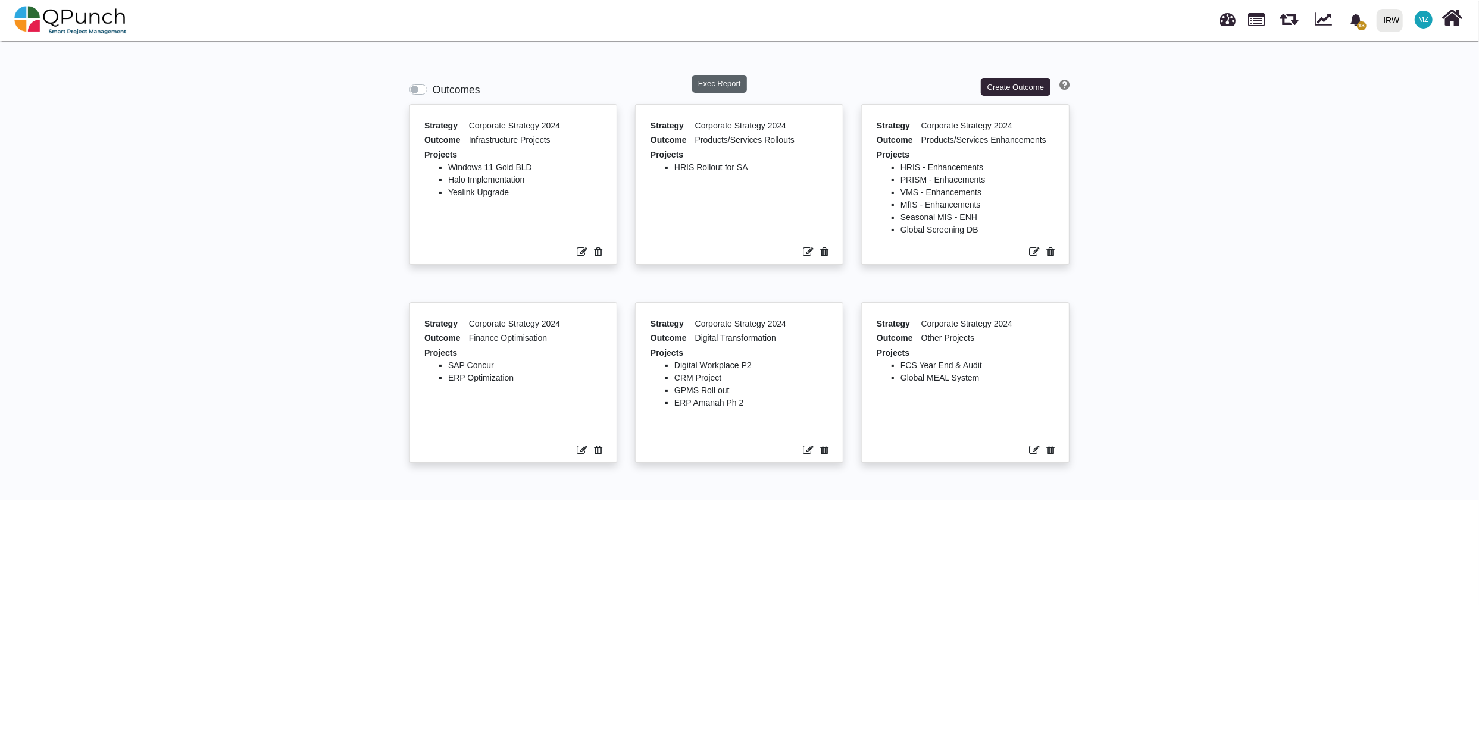
drag, startPoint x: 720, startPoint y: 81, endPoint x: 812, endPoint y: 120, distance: 100.0
click at [721, 81] on button "Exec Report" at bounding box center [719, 84] width 55 height 18
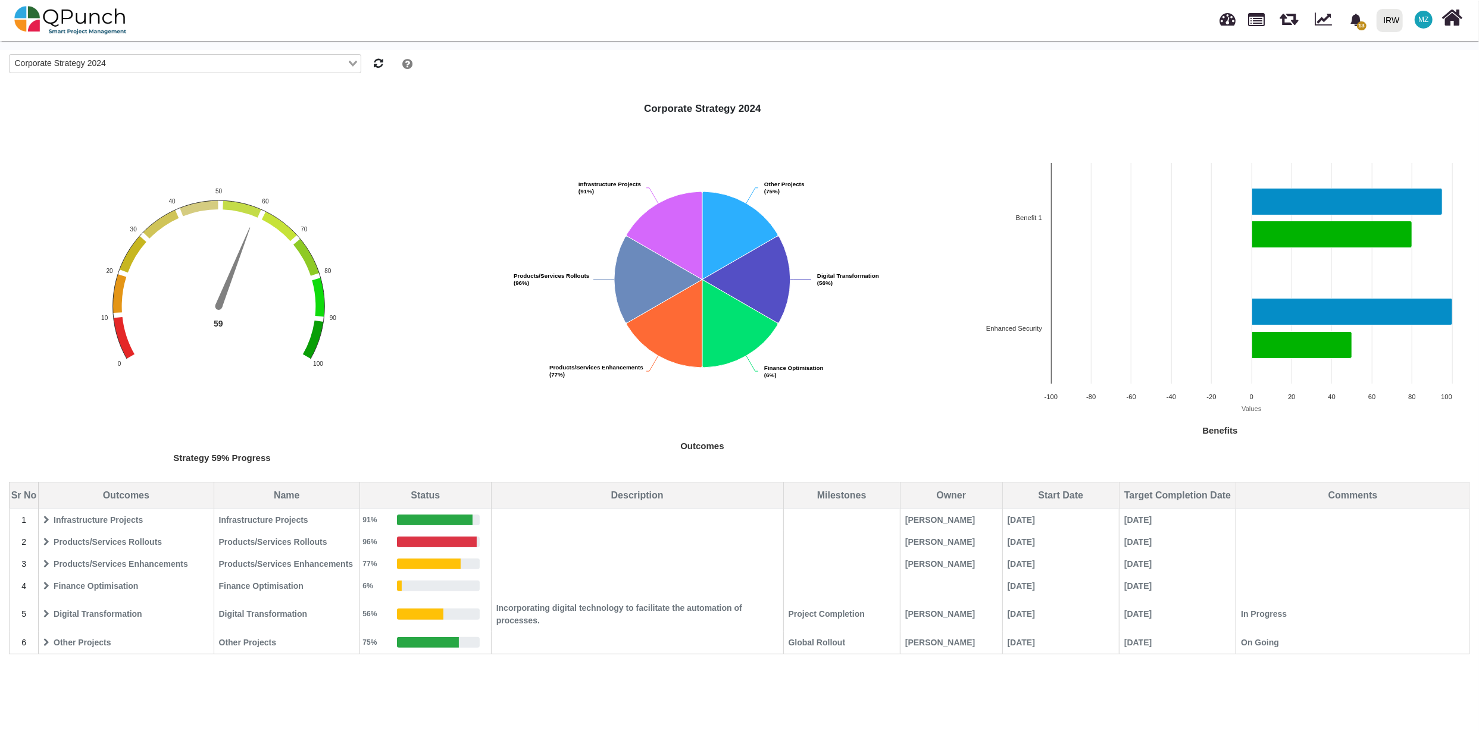
click at [48, 519] on icon at bounding box center [46, 520] width 6 height 8
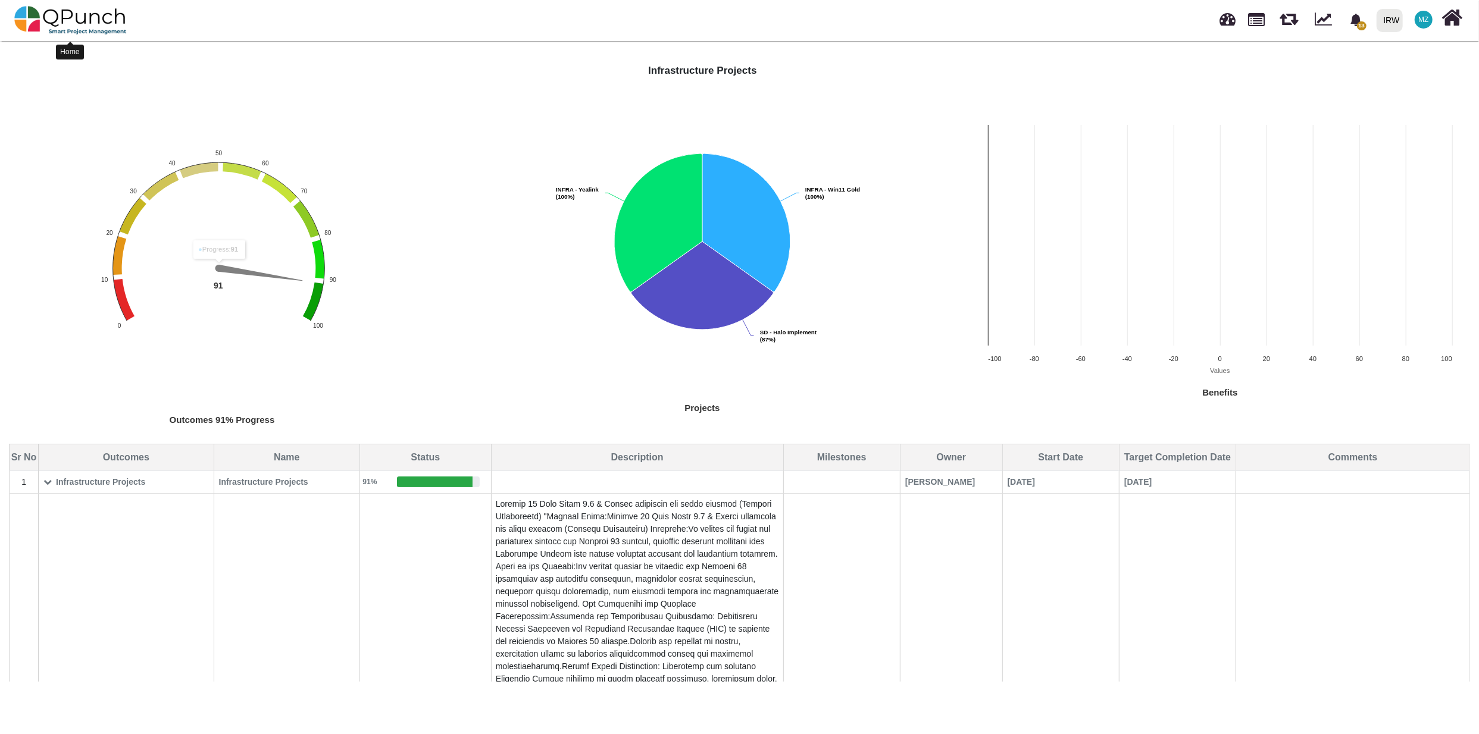
click at [58, 20] on img at bounding box center [70, 20] width 112 height 36
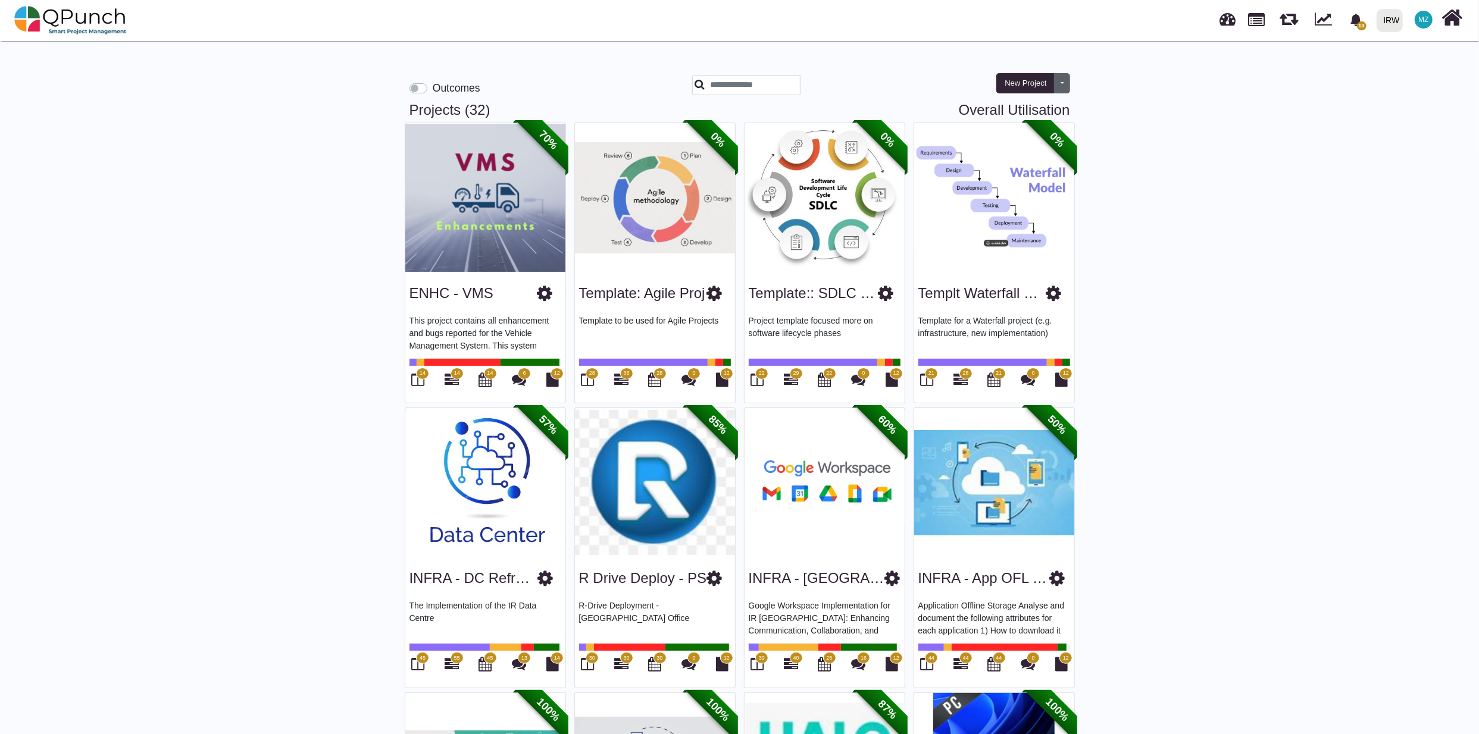
click at [1062, 89] on button "Toggle dropdown" at bounding box center [1062, 83] width 16 height 20
click at [433, 89] on label "Outcomes" at bounding box center [457, 87] width 48 height 15
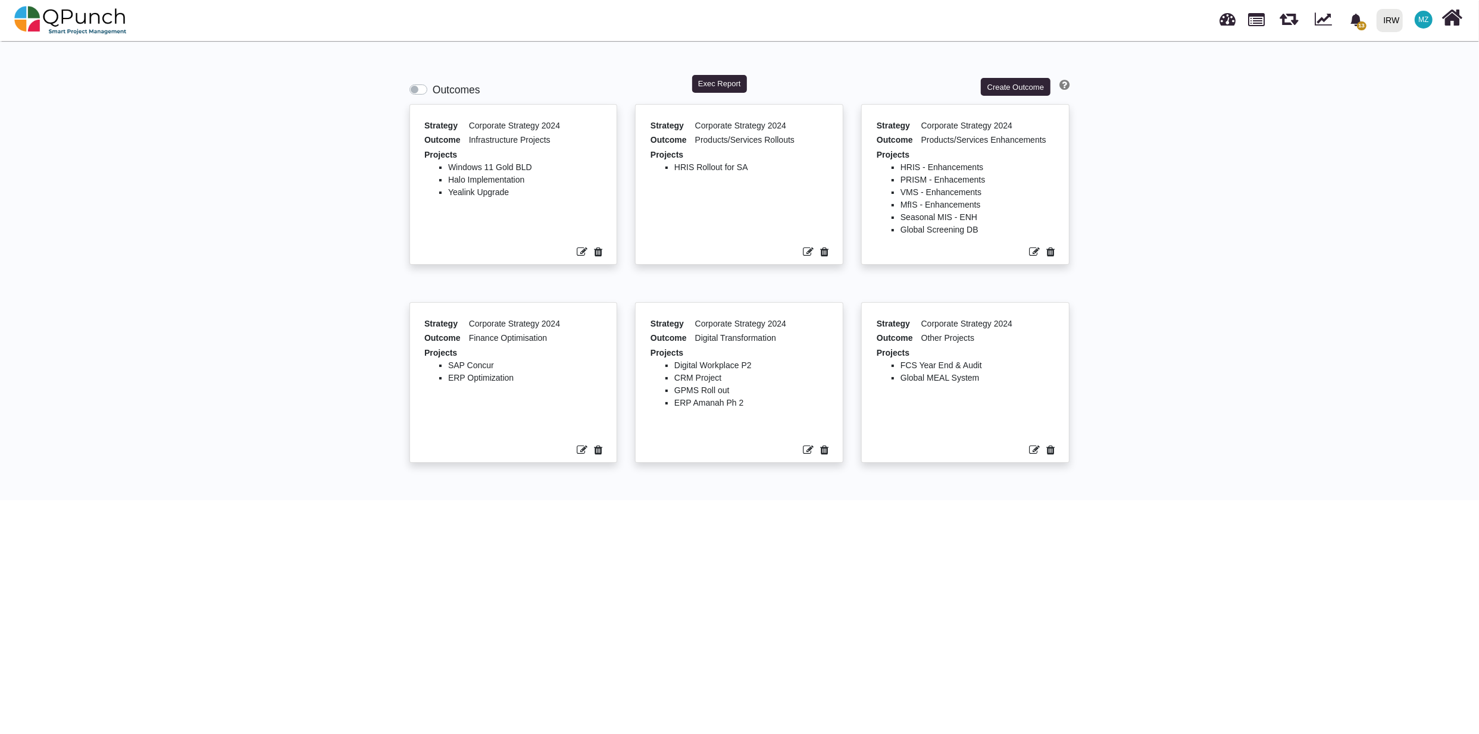
click at [527, 184] on li "Halo Implementation" at bounding box center [525, 180] width 154 height 12
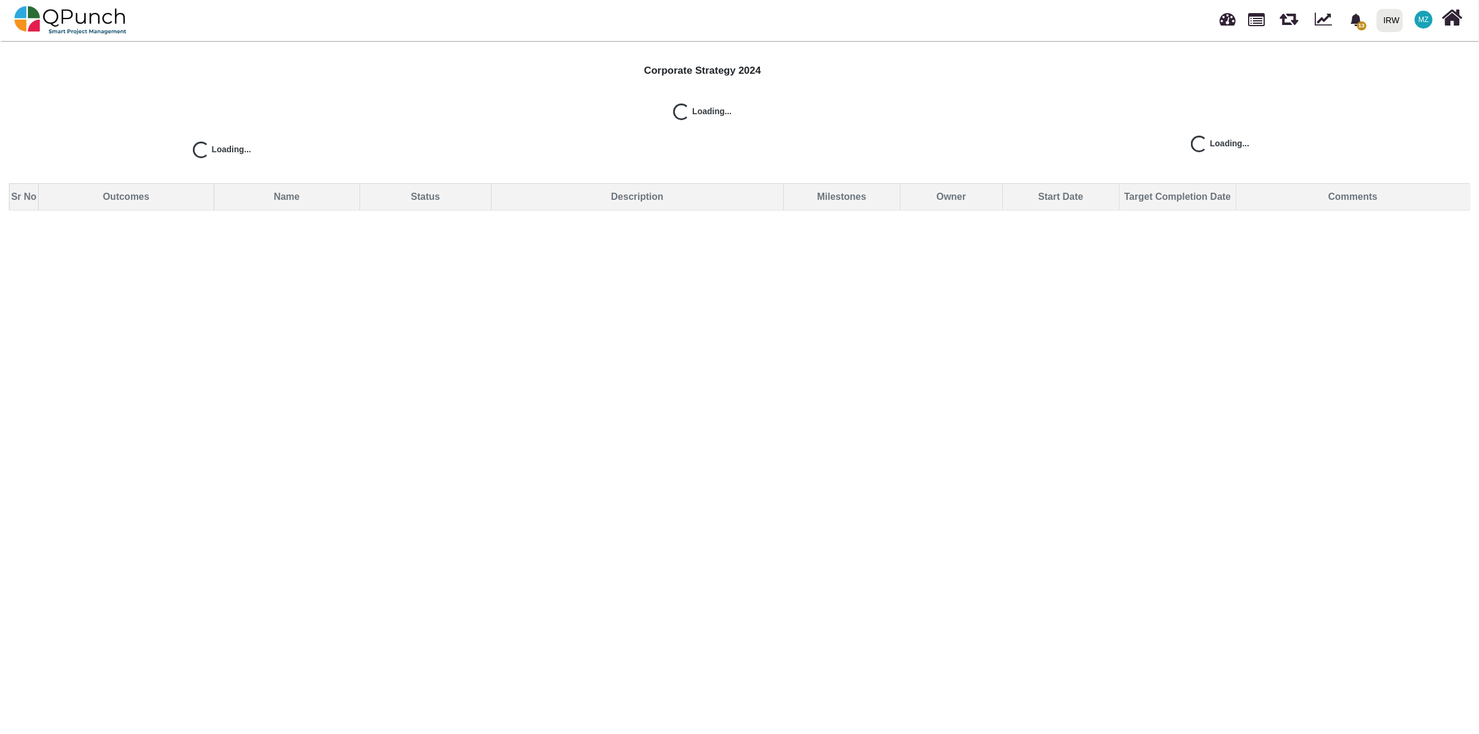
click at [52, 14] on img at bounding box center [70, 20] width 112 height 36
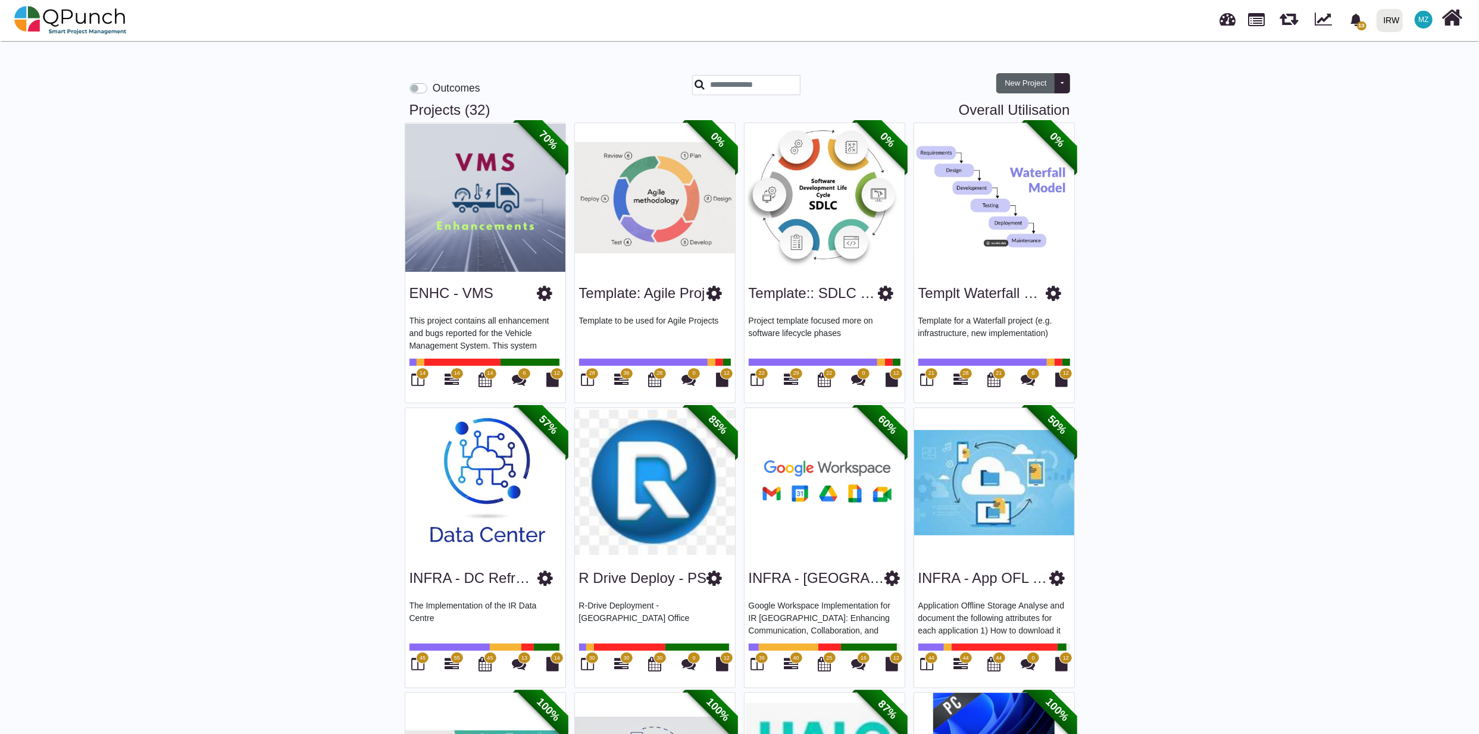
click at [1039, 84] on button "New Project" at bounding box center [1025, 83] width 58 height 20
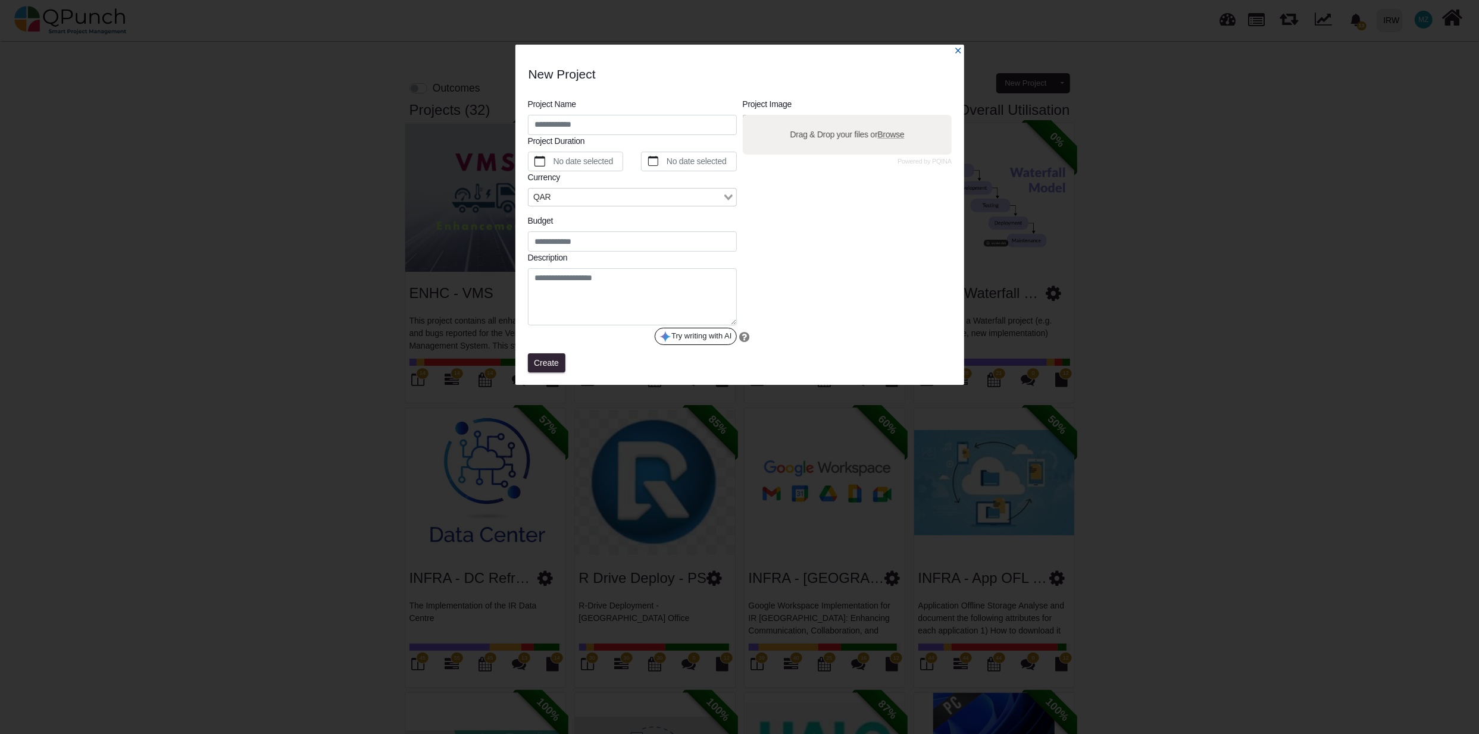
click at [962, 48] on icon "x" at bounding box center [958, 50] width 8 height 8
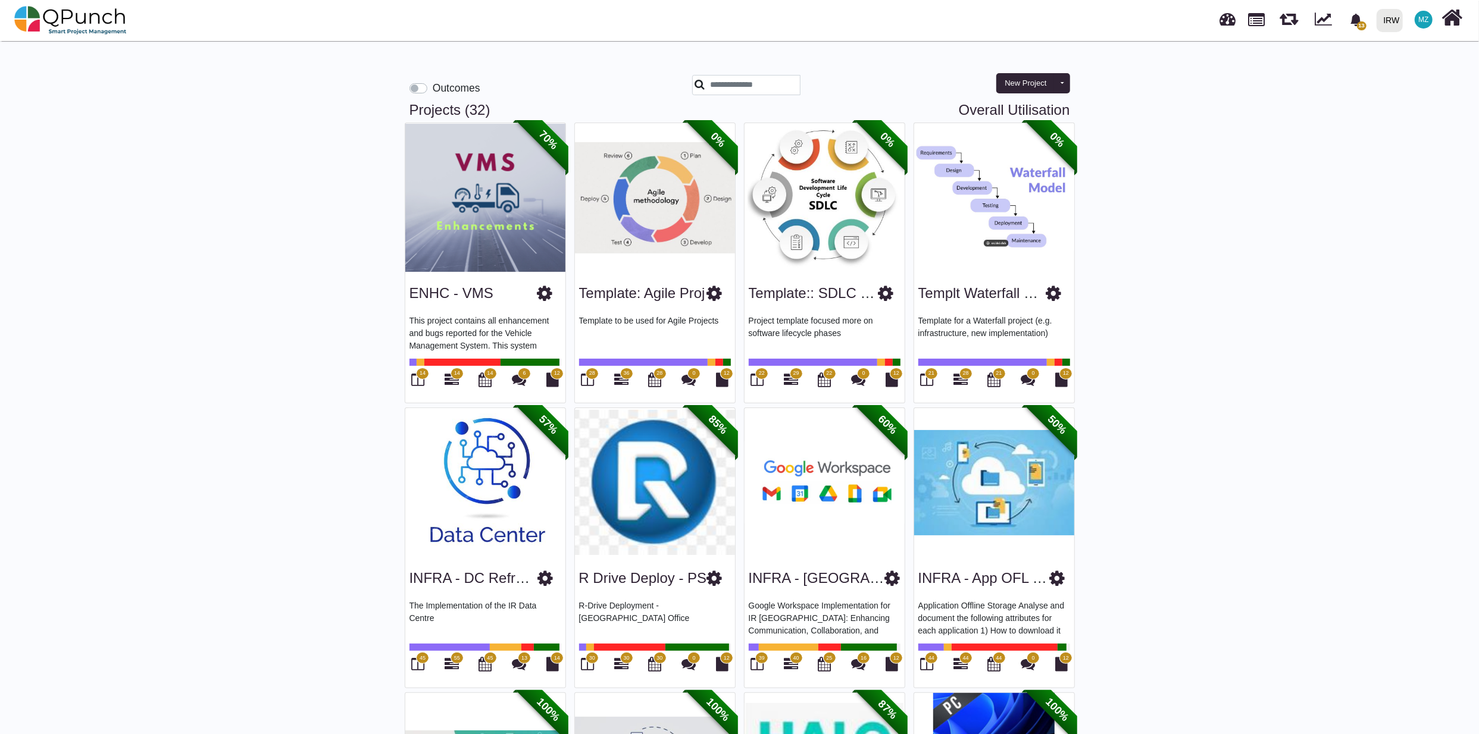
click at [1072, 79] on div "New Project Toggle dropdown New Project Wiz New Program" at bounding box center [1033, 83] width 82 height 29
click at [433, 89] on label "Outcomes" at bounding box center [457, 87] width 48 height 15
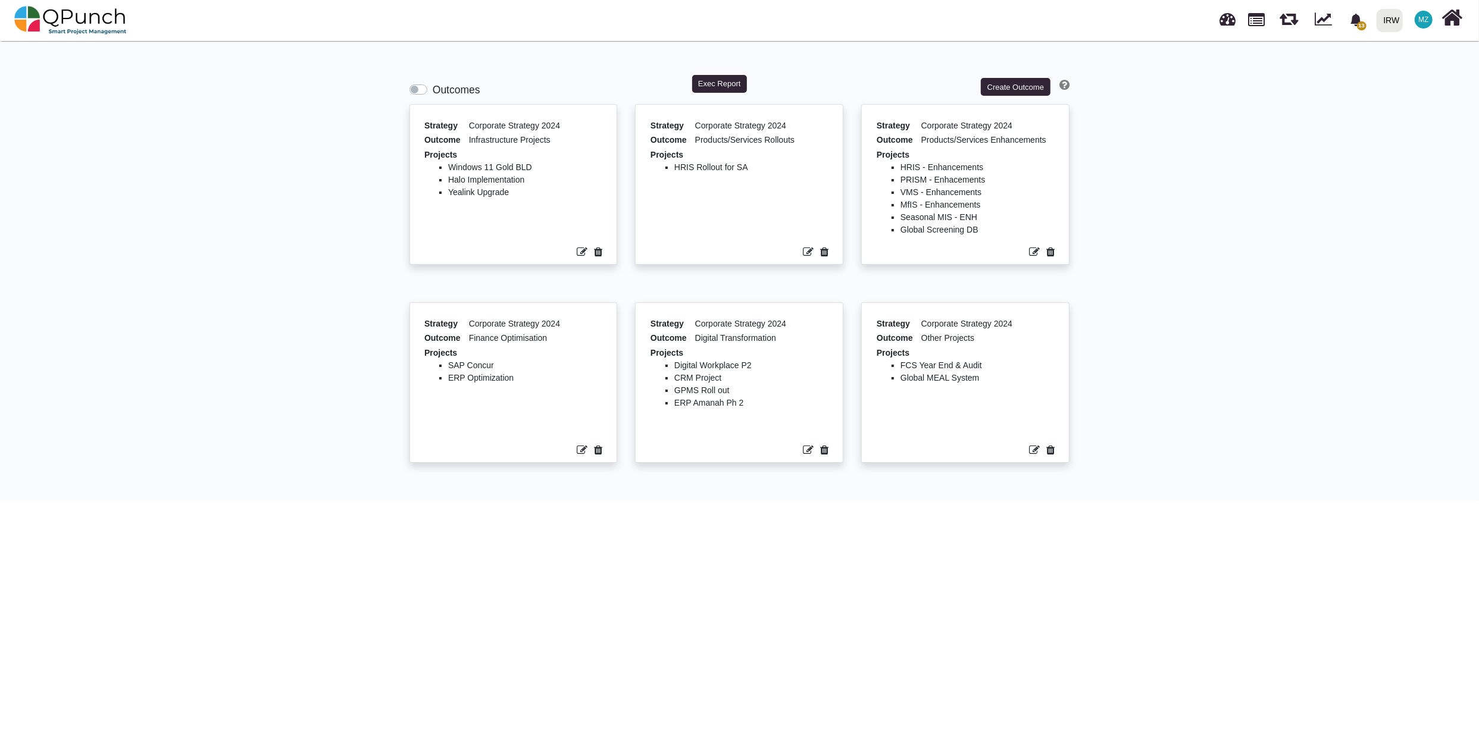
click at [433, 89] on label "Outcomes" at bounding box center [457, 89] width 48 height 15
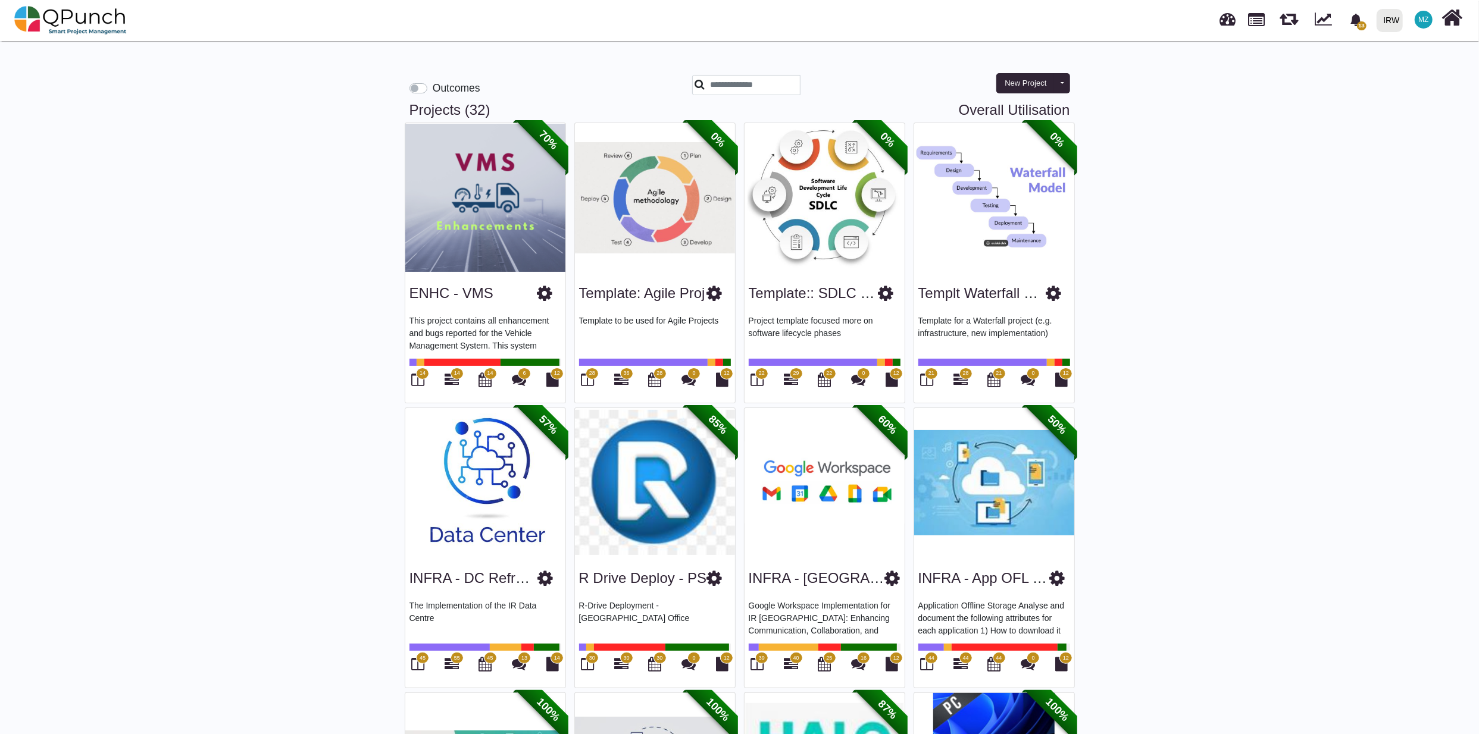
click at [433, 86] on label "Outcomes" at bounding box center [457, 87] width 48 height 15
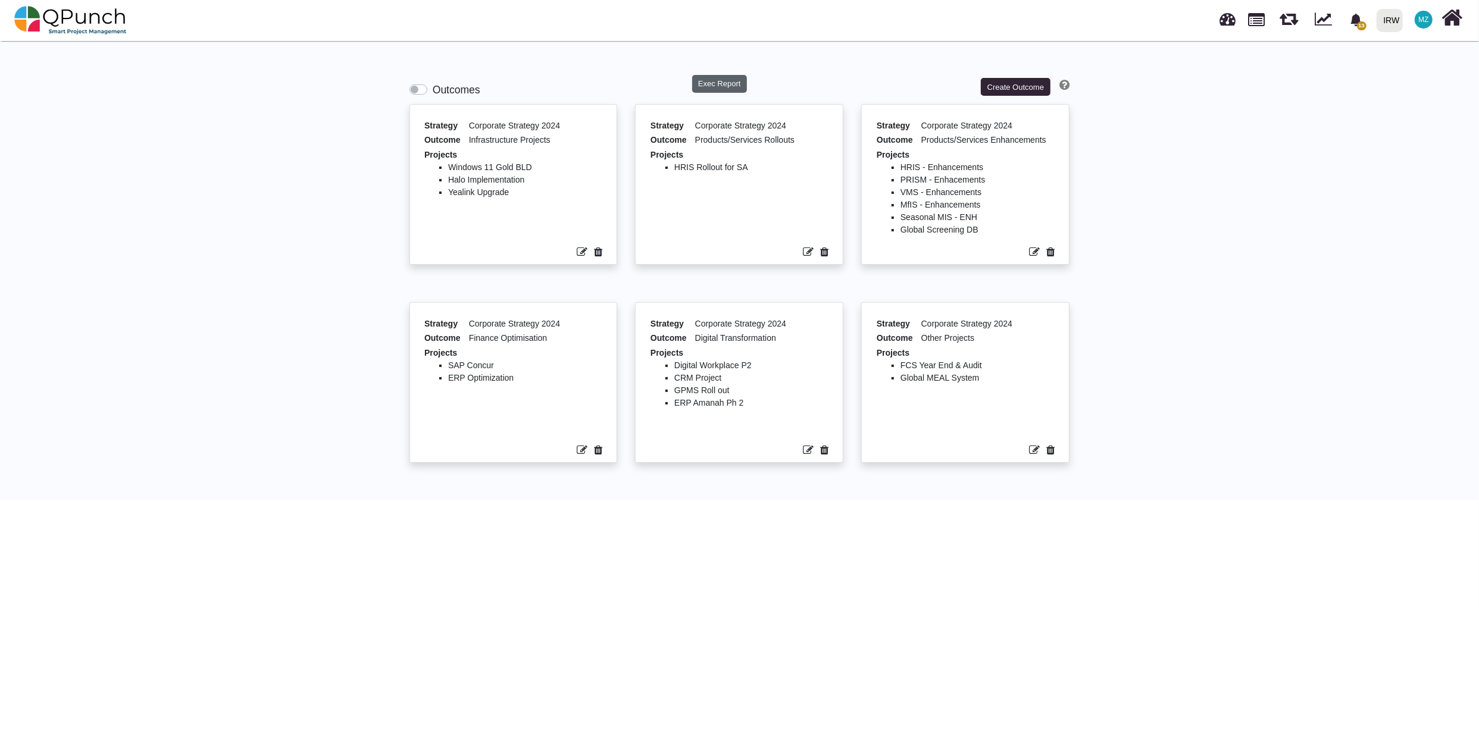
click at [718, 81] on button "Exec Report" at bounding box center [719, 84] width 55 height 18
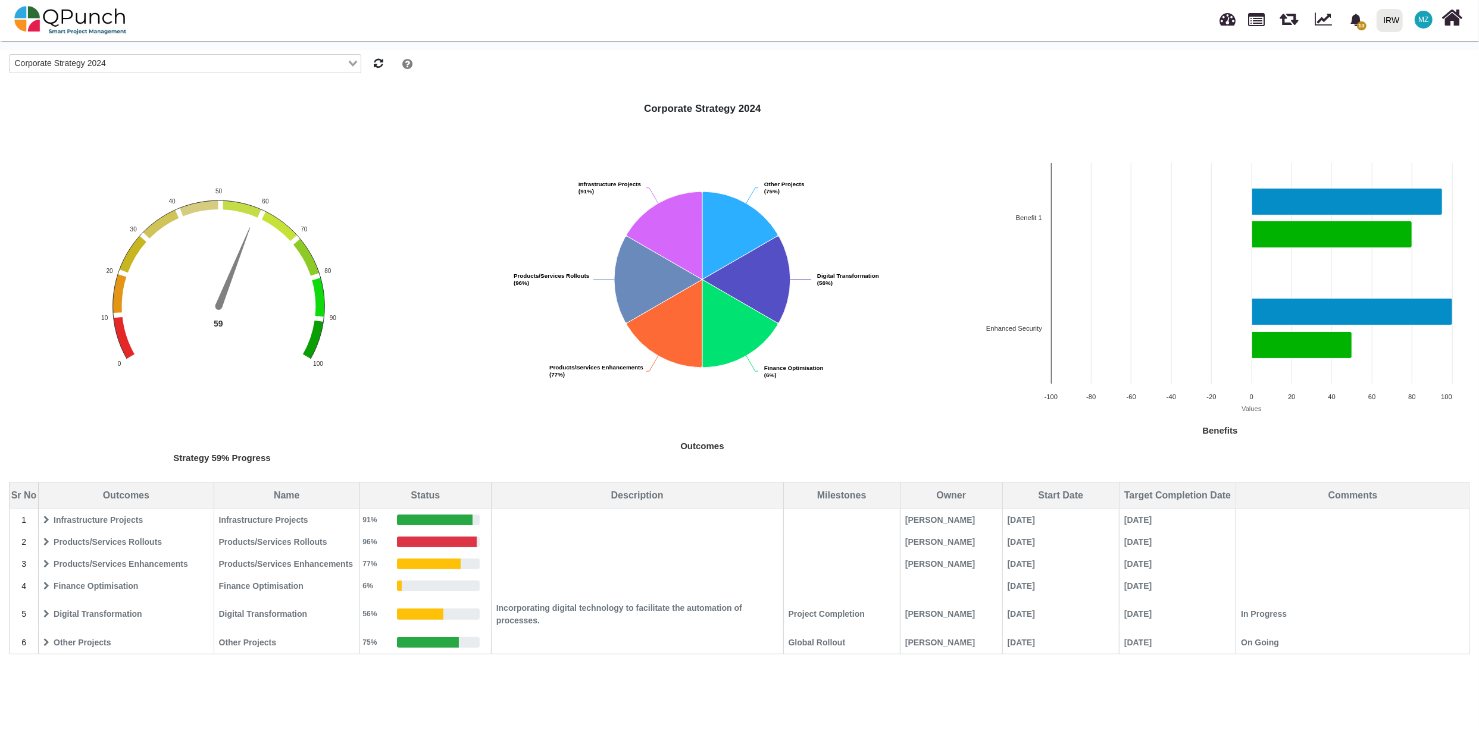
click at [358, 65] on div "Loading..." at bounding box center [354, 62] width 14 height 15
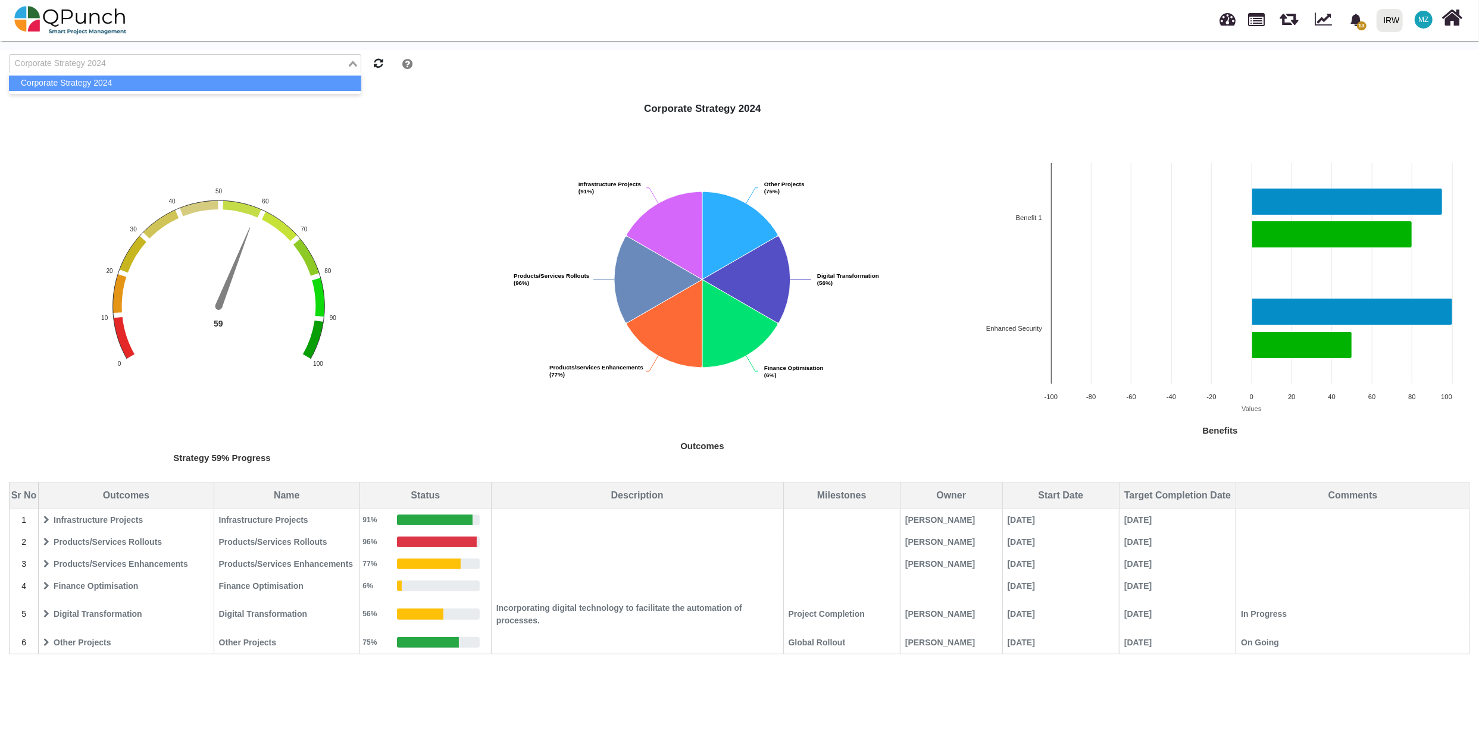
click at [44, 587] on icon at bounding box center [46, 586] width 6 height 8
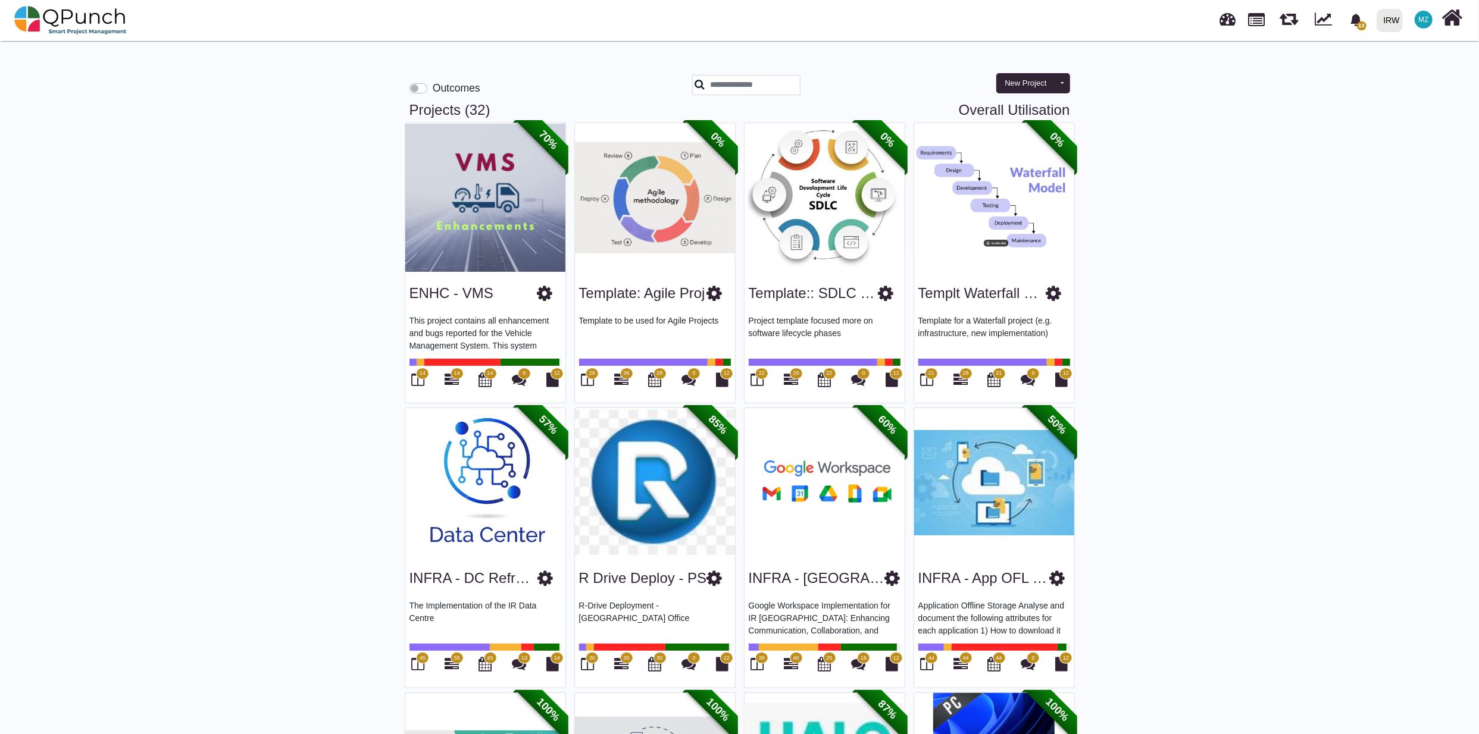
click at [433, 89] on label "Outcomes" at bounding box center [457, 87] width 48 height 15
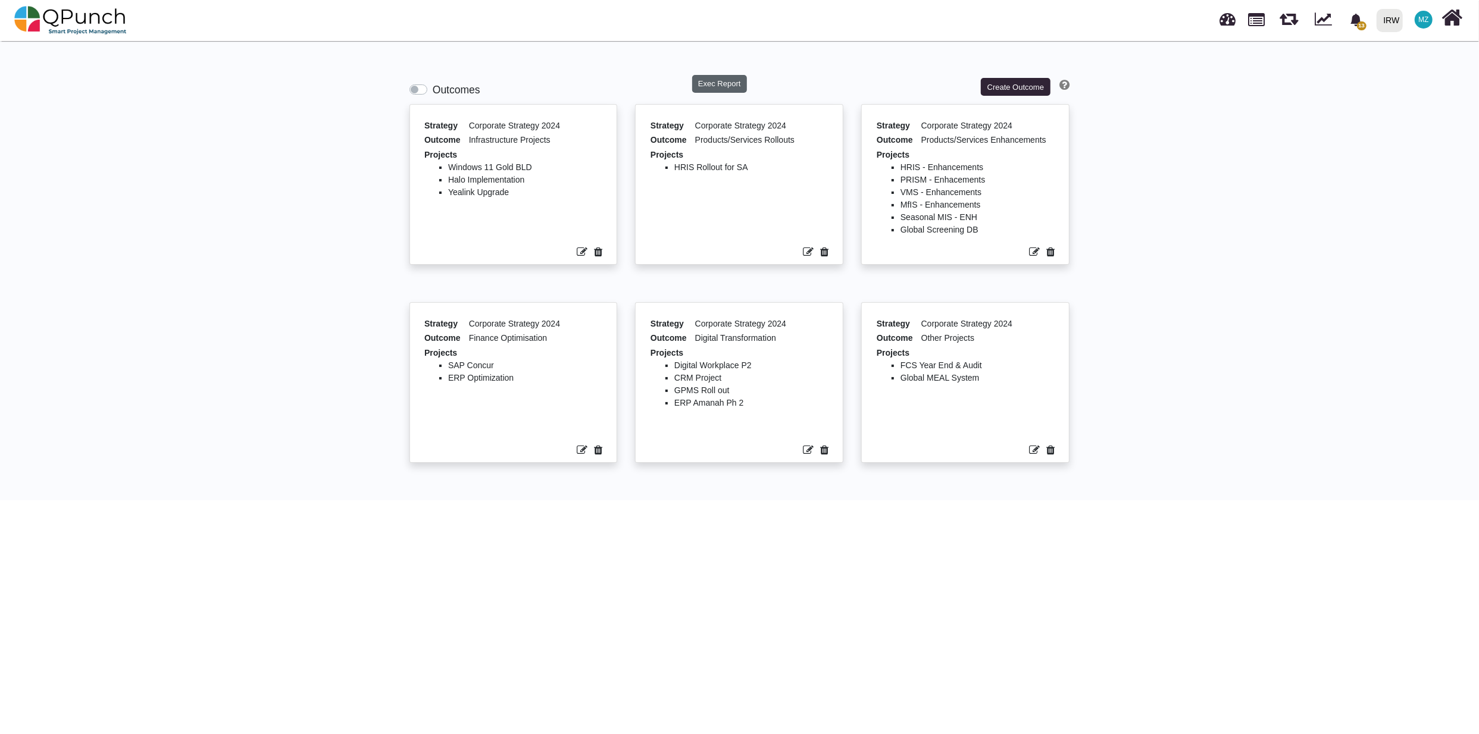
click at [720, 82] on button "Exec Report" at bounding box center [719, 84] width 55 height 18
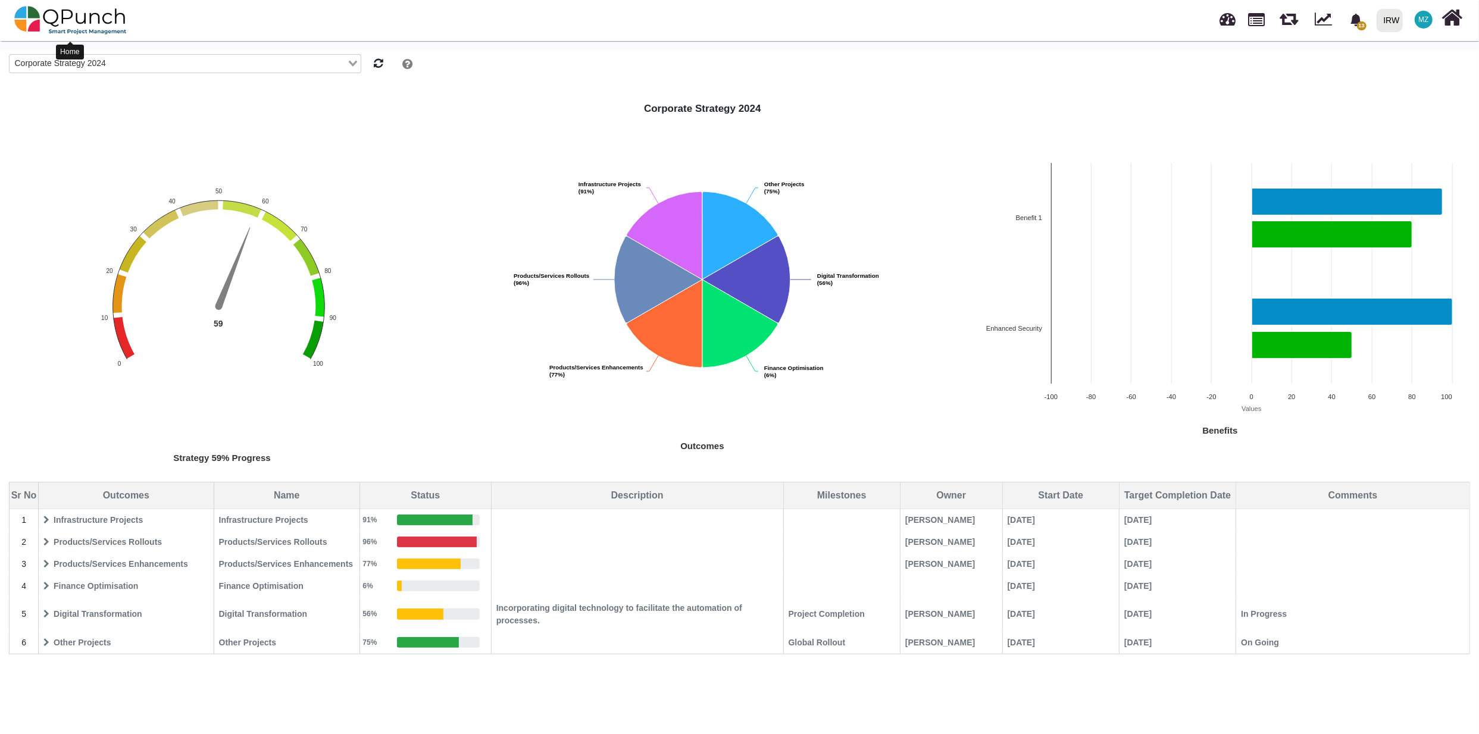
click at [89, 20] on img at bounding box center [70, 20] width 112 height 36
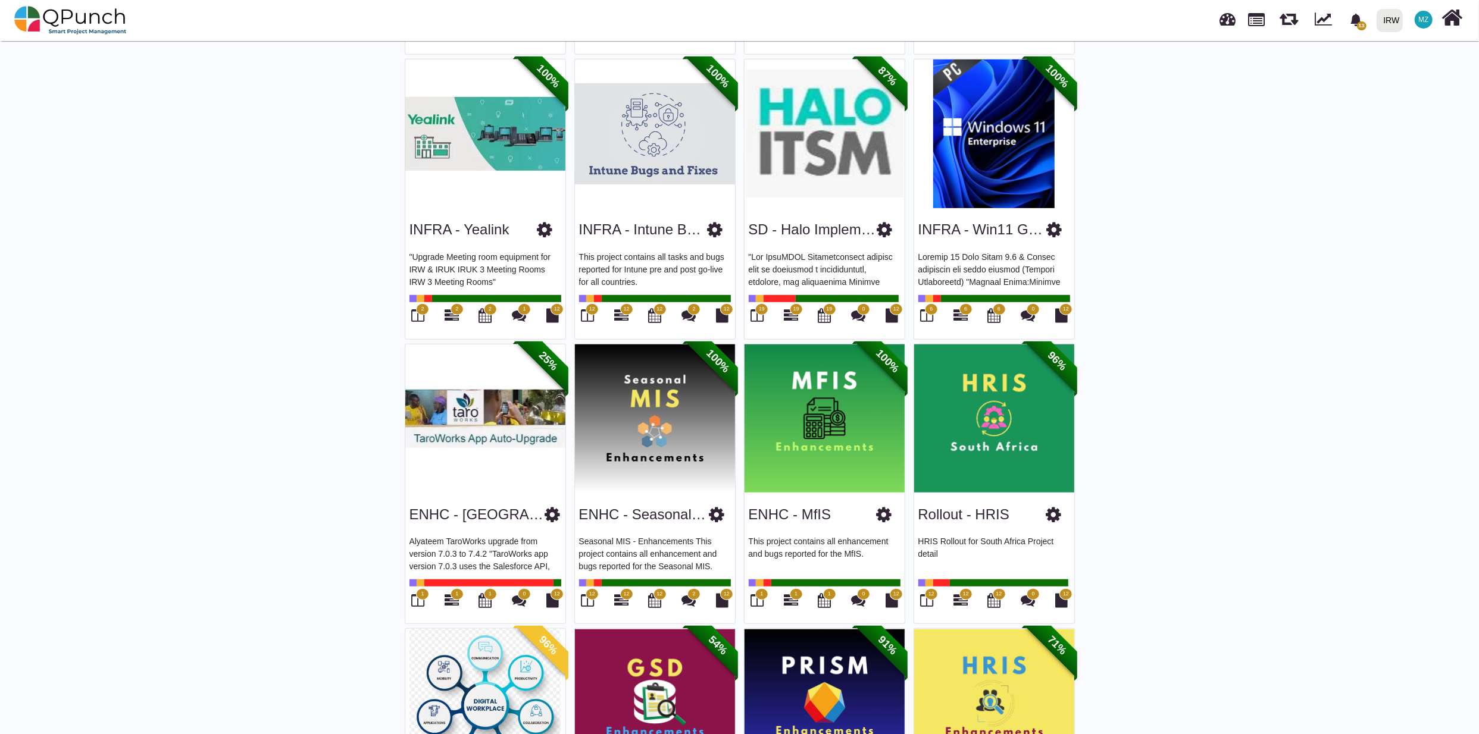
scroll to position [634, 0]
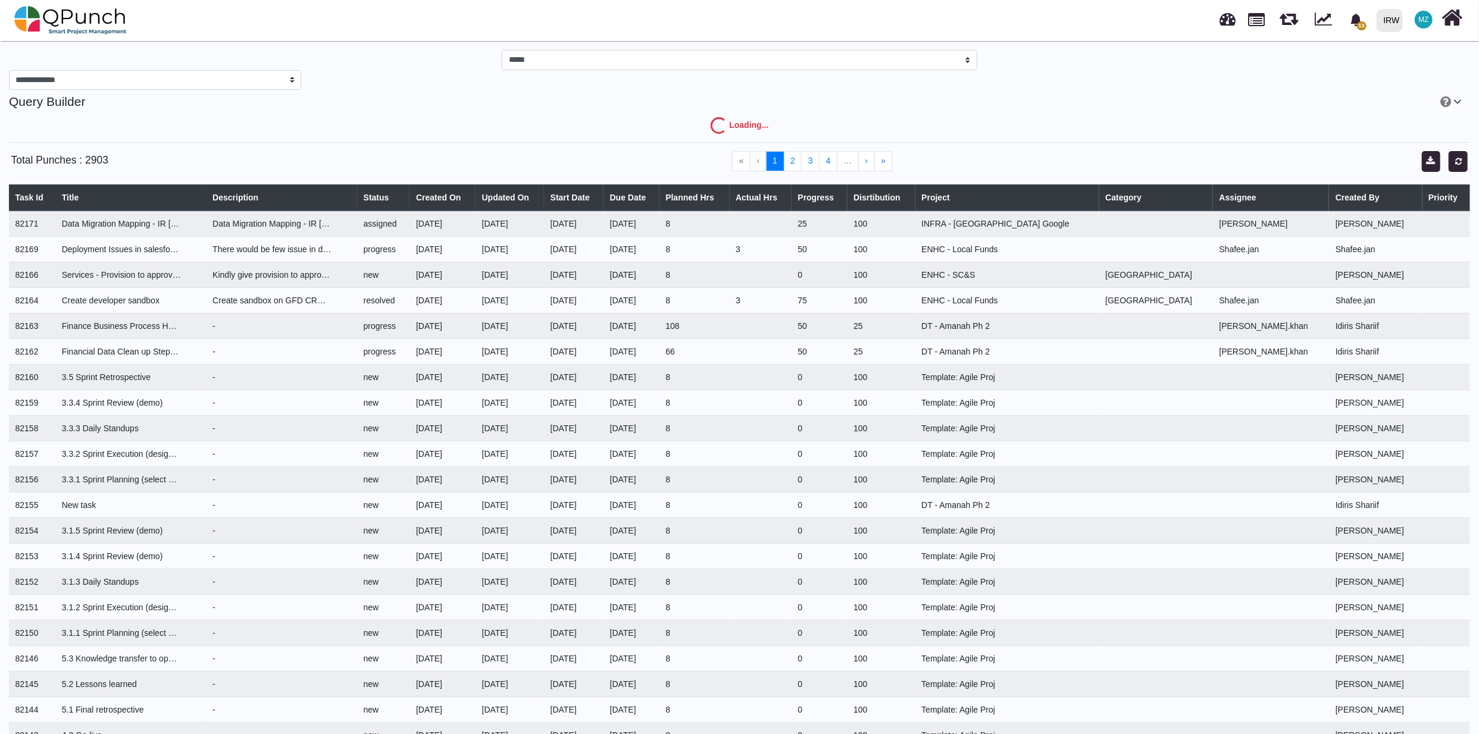
select select "***"
select select "****"
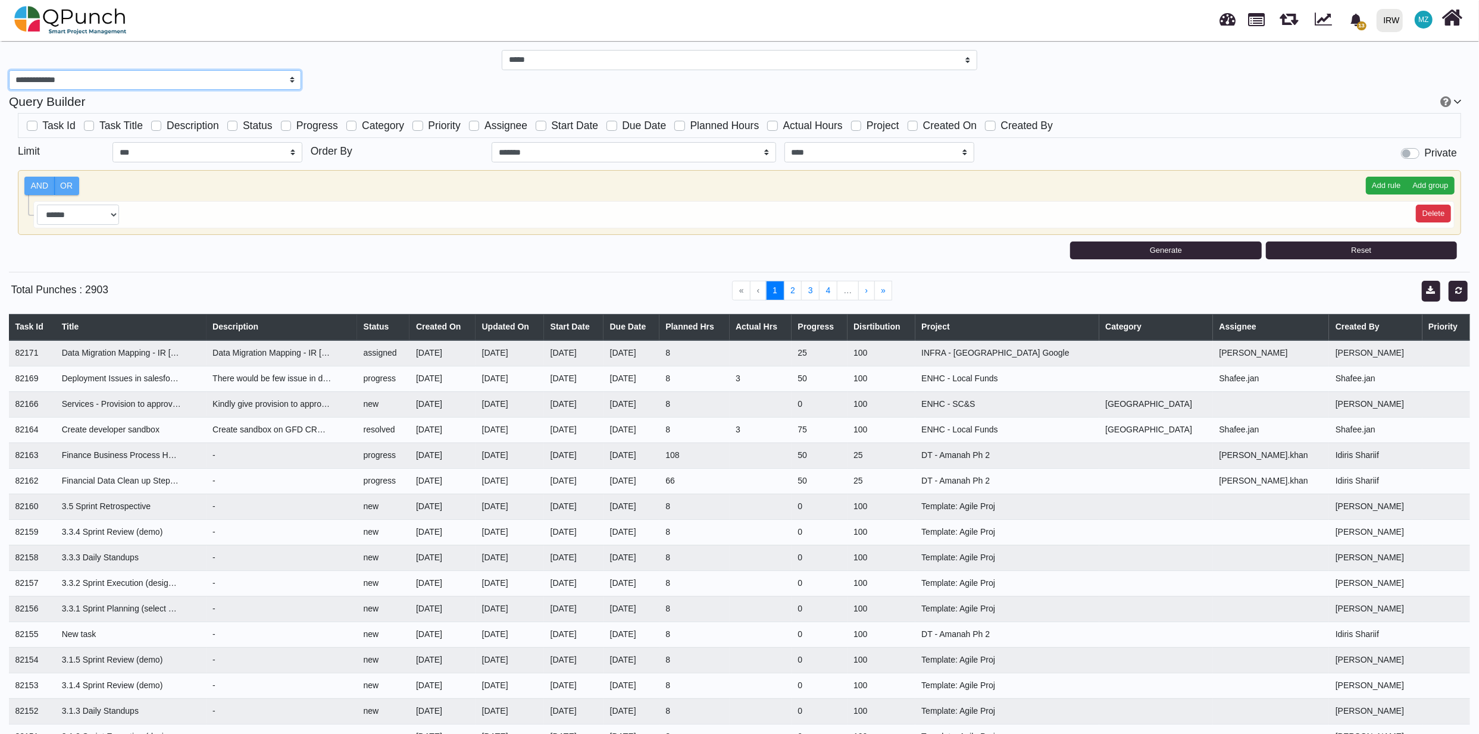
click at [293, 77] on select "**********" at bounding box center [155, 80] width 292 height 20
select select "***"
click at [9, 70] on select "**********" at bounding box center [155, 80] width 292 height 20
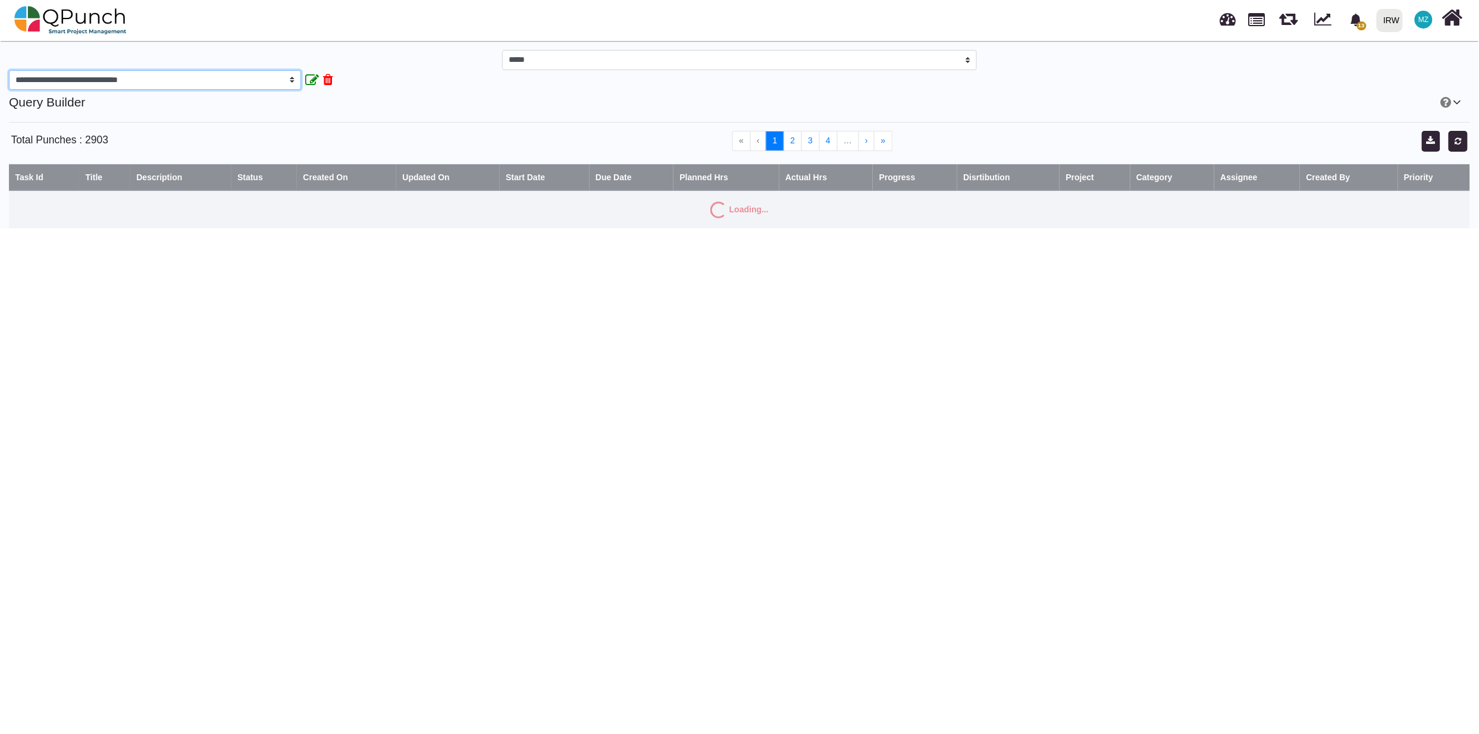
select select "***"
select select "**********"
select select "****"
